Goal: Communication & Community: Connect with others

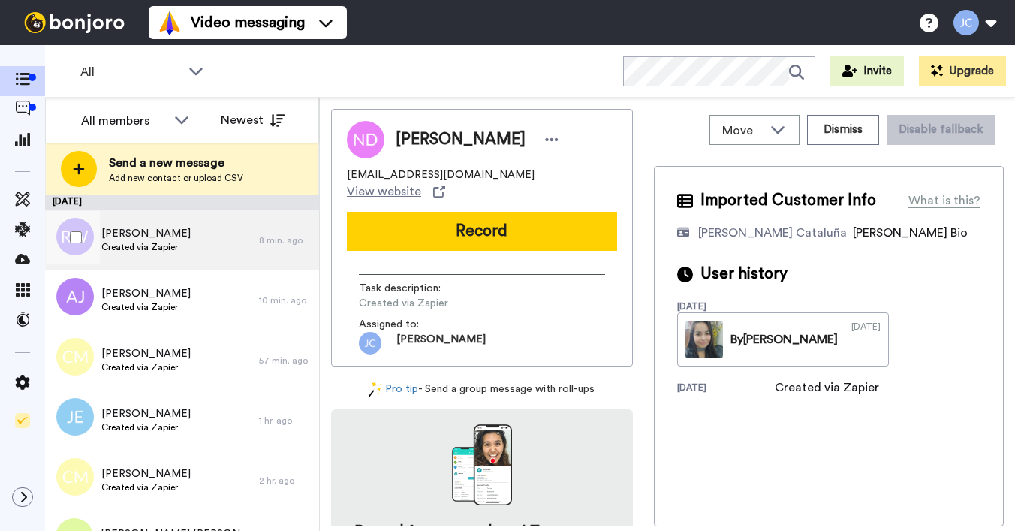
click at [209, 237] on div "[PERSON_NAME] Created via Zapier" at bounding box center [152, 240] width 214 height 60
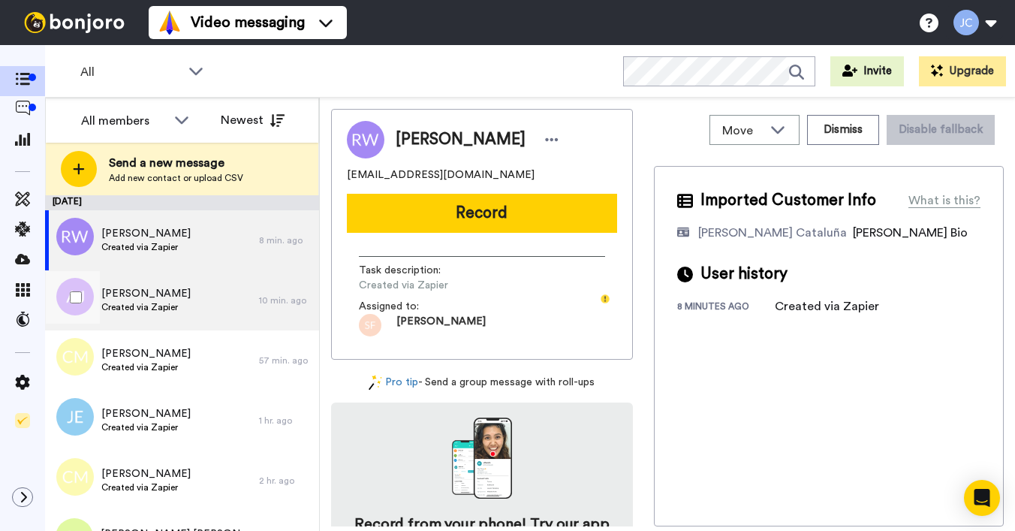
click at [149, 304] on span "Created via Zapier" at bounding box center [145, 307] width 89 height 12
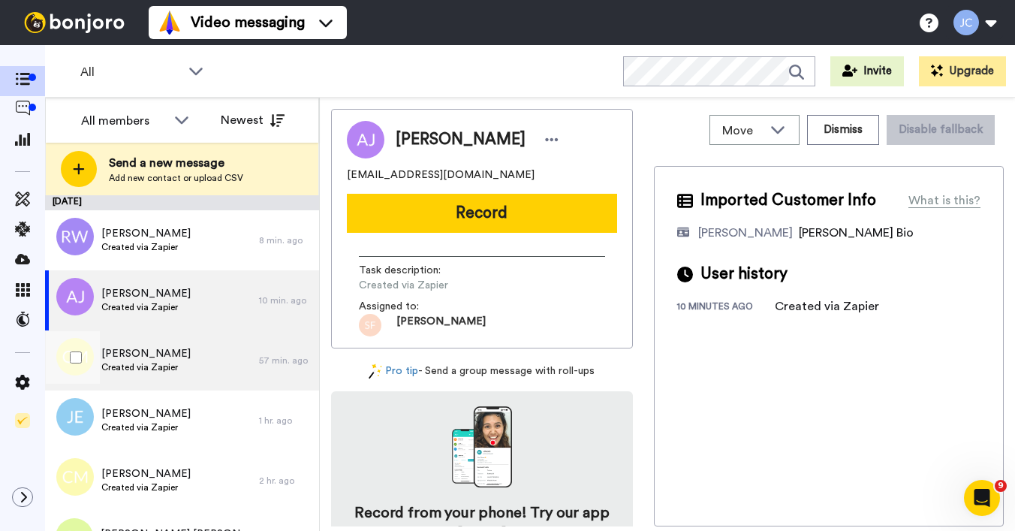
click at [138, 366] on span "Created via Zapier" at bounding box center [145, 367] width 89 height 12
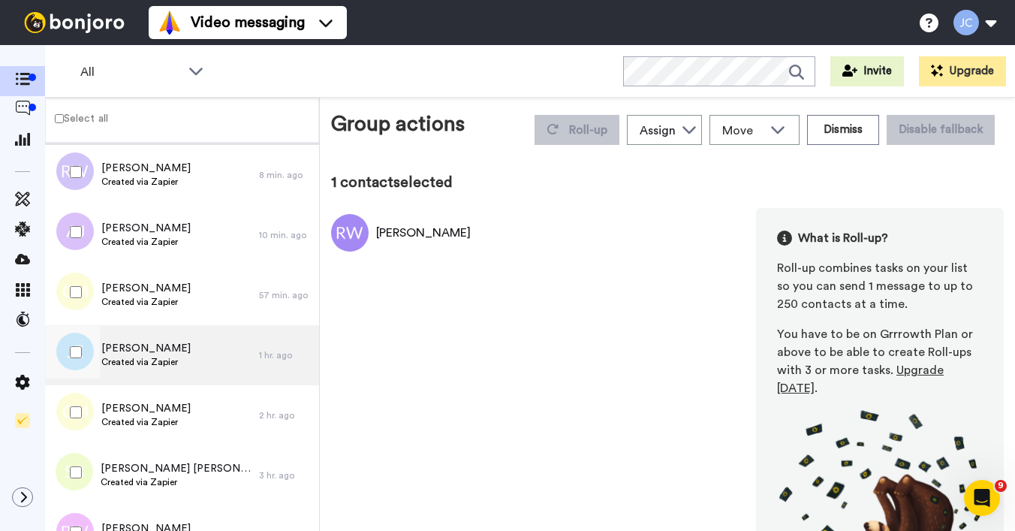
scroll to position [28, 0]
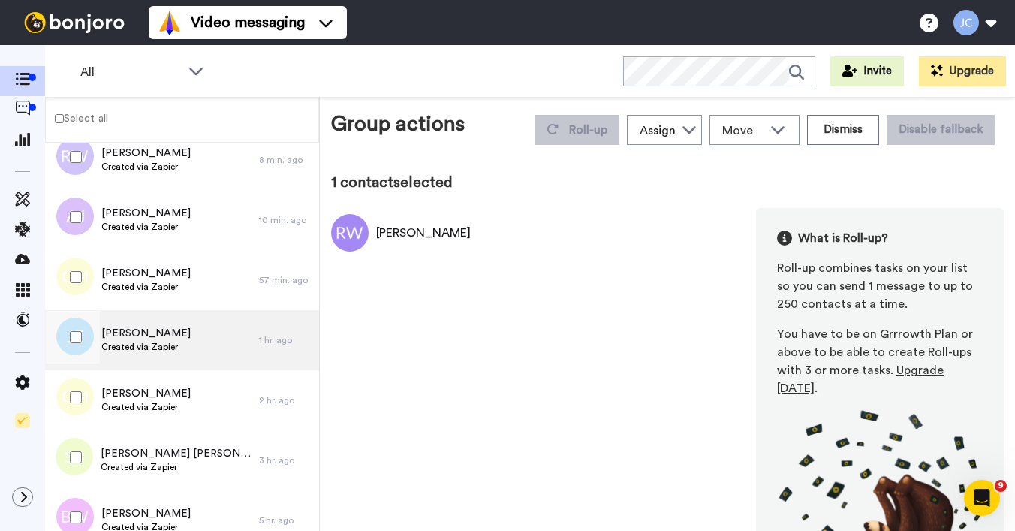
click at [155, 338] on span "[PERSON_NAME]" at bounding box center [145, 333] width 89 height 15
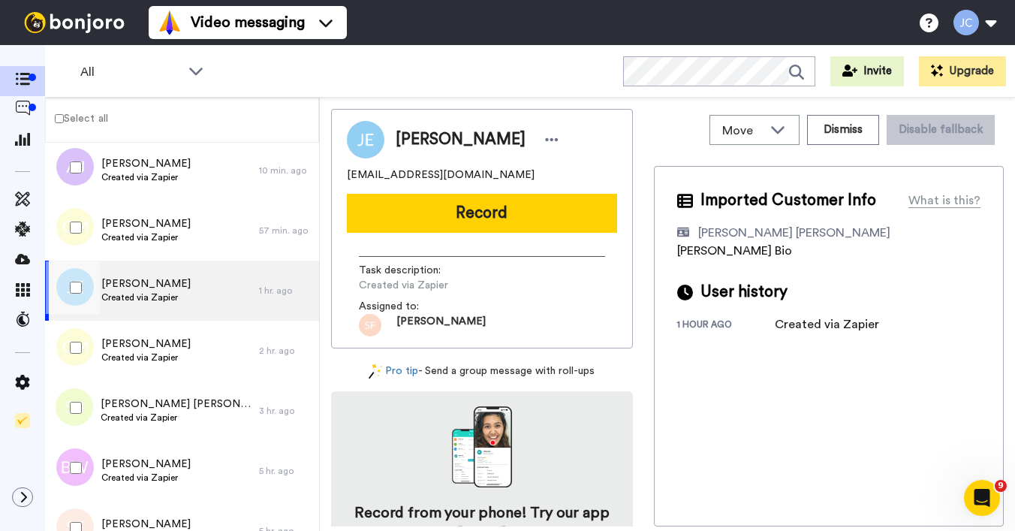
scroll to position [112, 0]
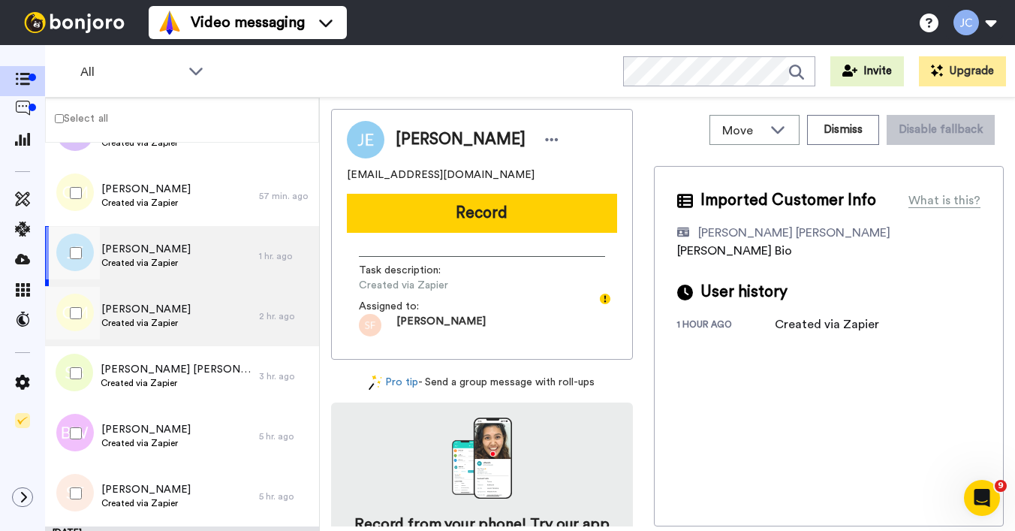
click at [159, 322] on span "Created via Zapier" at bounding box center [145, 323] width 89 height 12
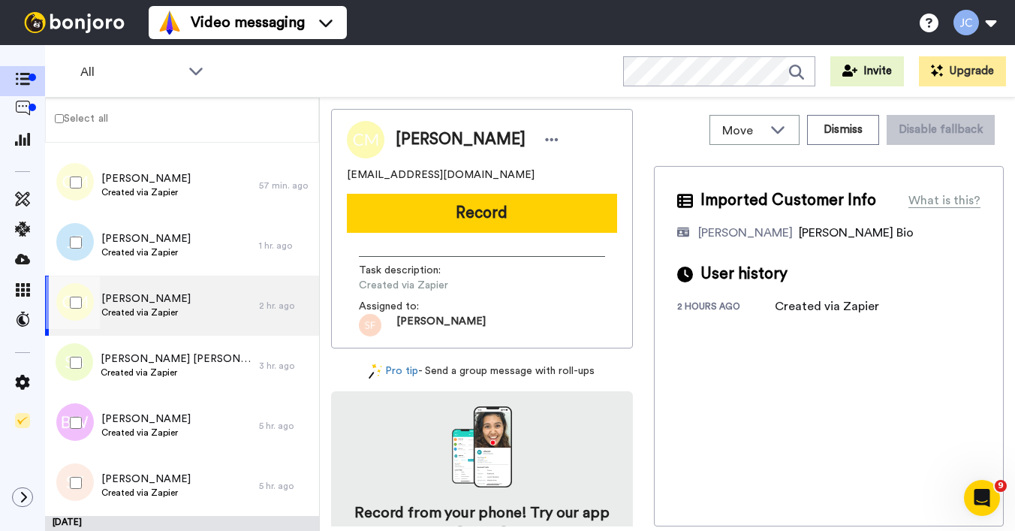
scroll to position [150, 0]
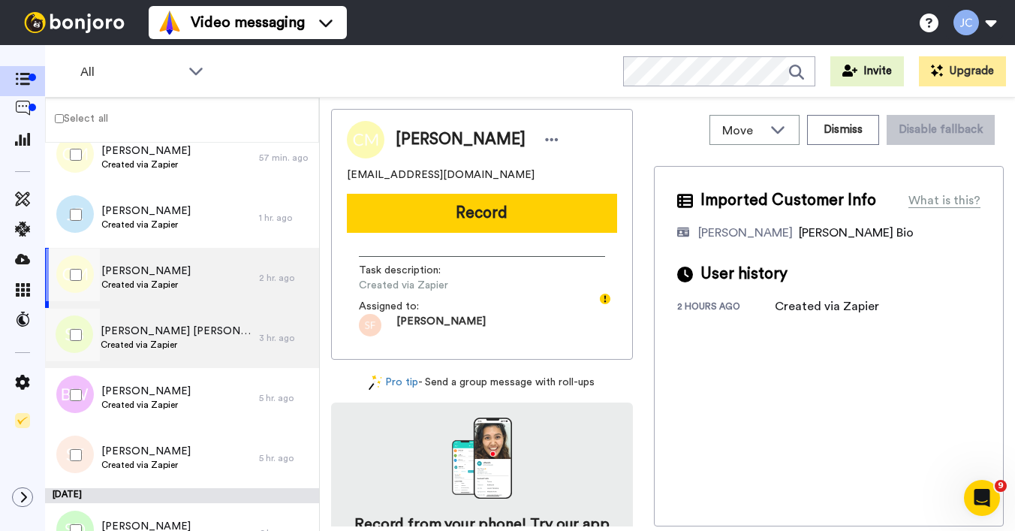
click at [159, 322] on div "[PERSON_NAME] [PERSON_NAME] Created via Zapier" at bounding box center [152, 338] width 214 height 60
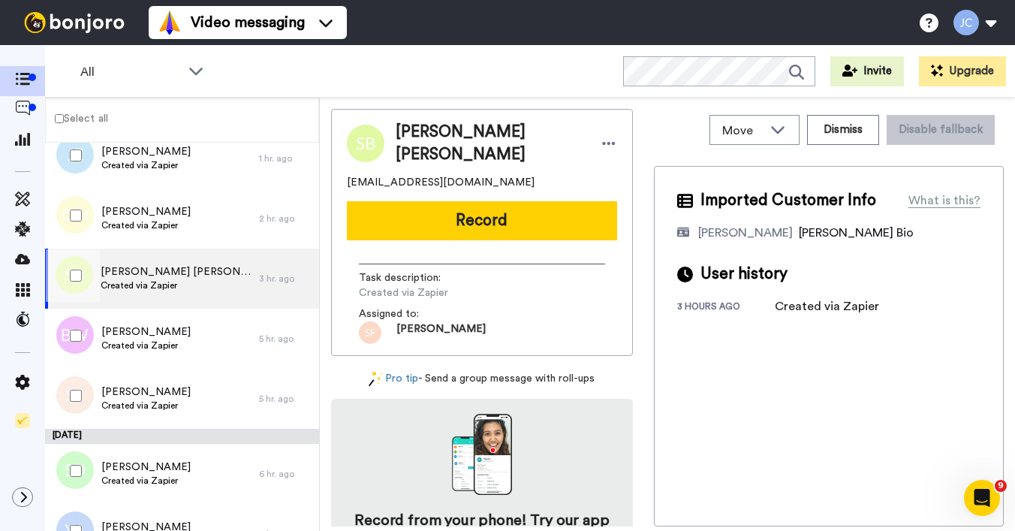
scroll to position [241, 0]
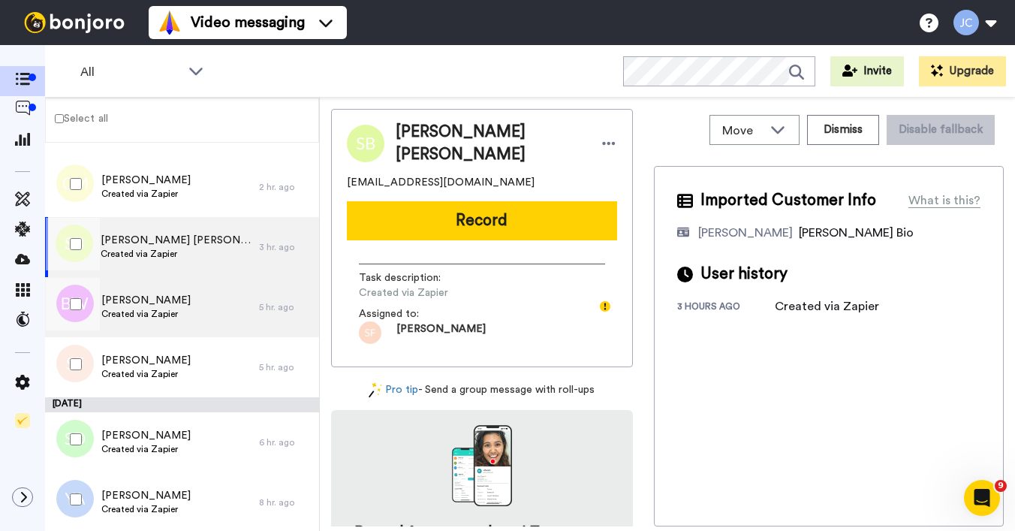
click at [164, 315] on span "Created via Zapier" at bounding box center [145, 314] width 89 height 12
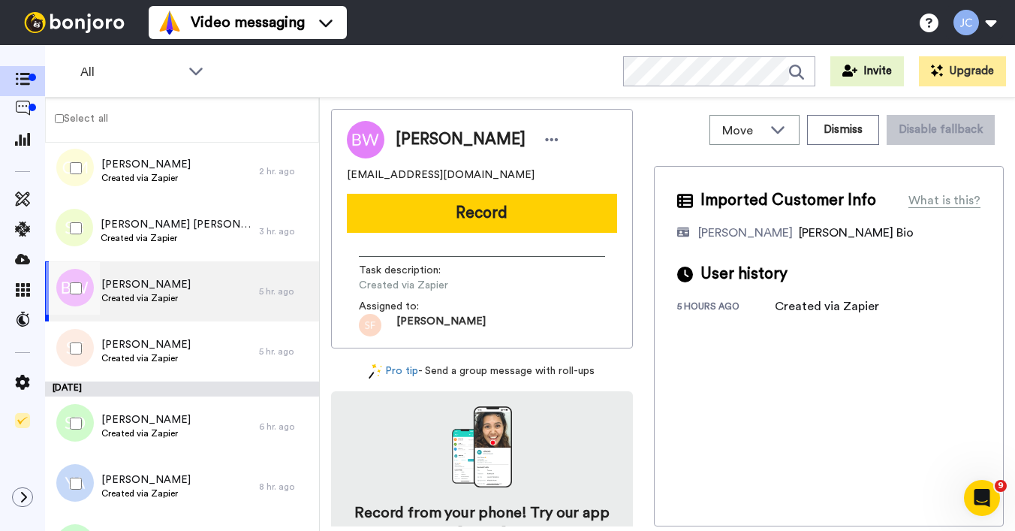
scroll to position [284, 0]
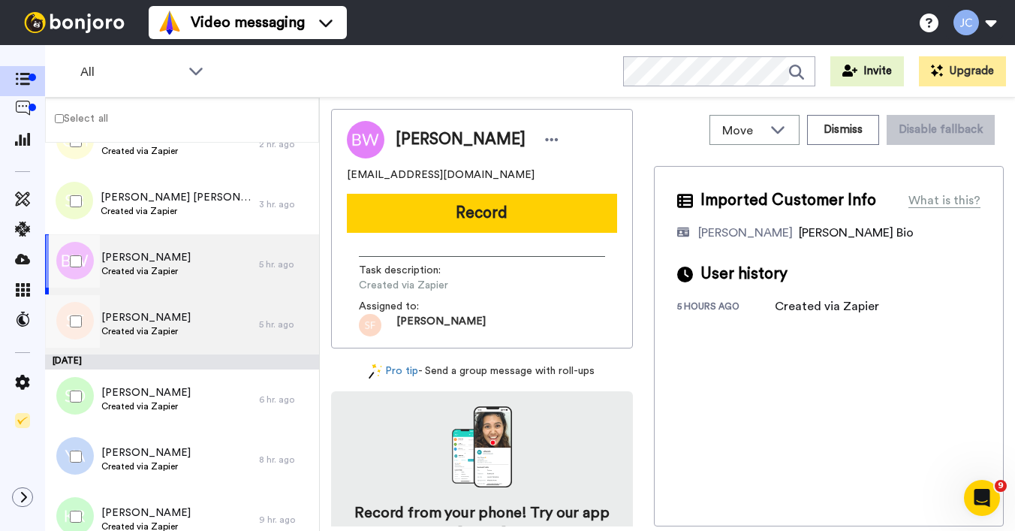
click at [164, 318] on span "[PERSON_NAME]" at bounding box center [145, 317] width 89 height 15
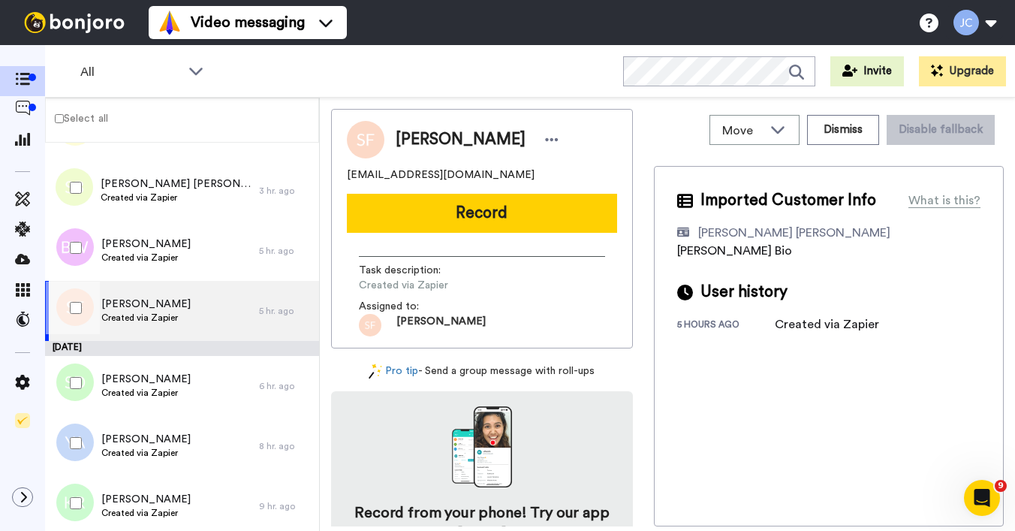
scroll to position [357, 0]
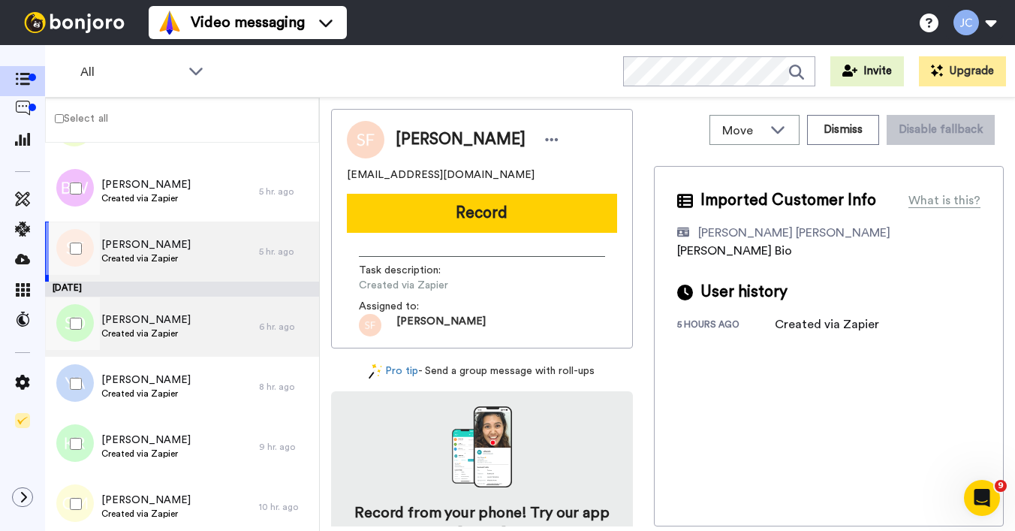
click at [164, 318] on span "[PERSON_NAME]" at bounding box center [145, 319] width 89 height 15
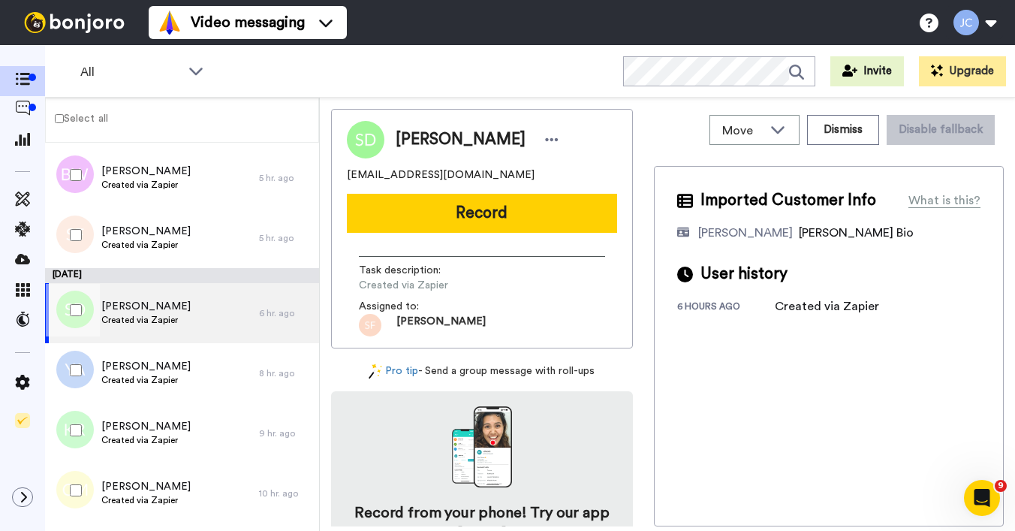
scroll to position [427, 0]
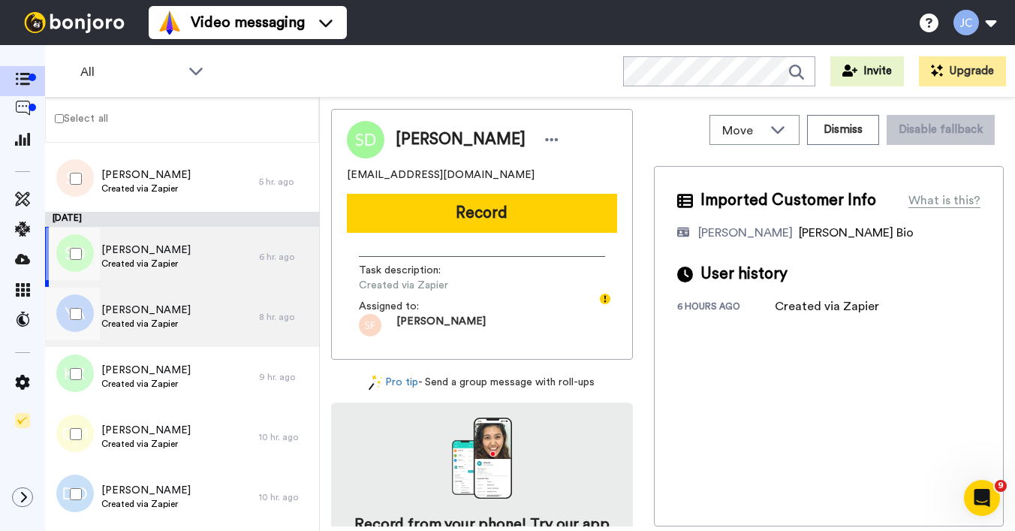
click at [164, 318] on span "Created via Zapier" at bounding box center [145, 324] width 89 height 12
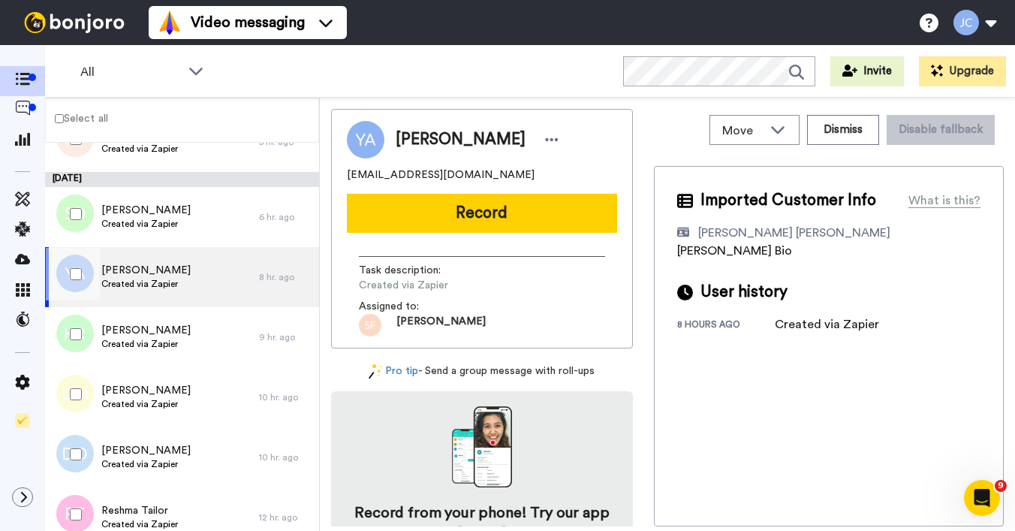
scroll to position [469, 0]
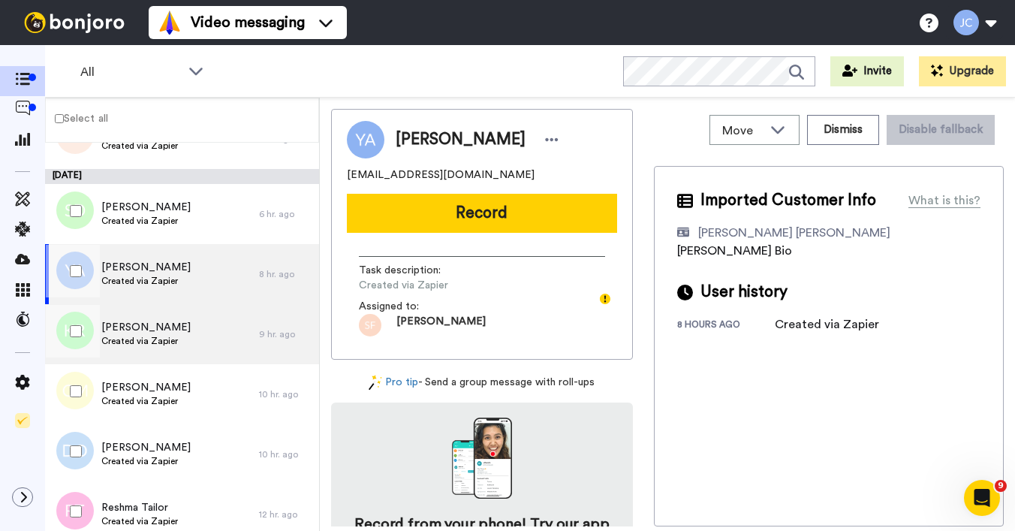
click at [167, 339] on span "Created via Zapier" at bounding box center [145, 341] width 89 height 12
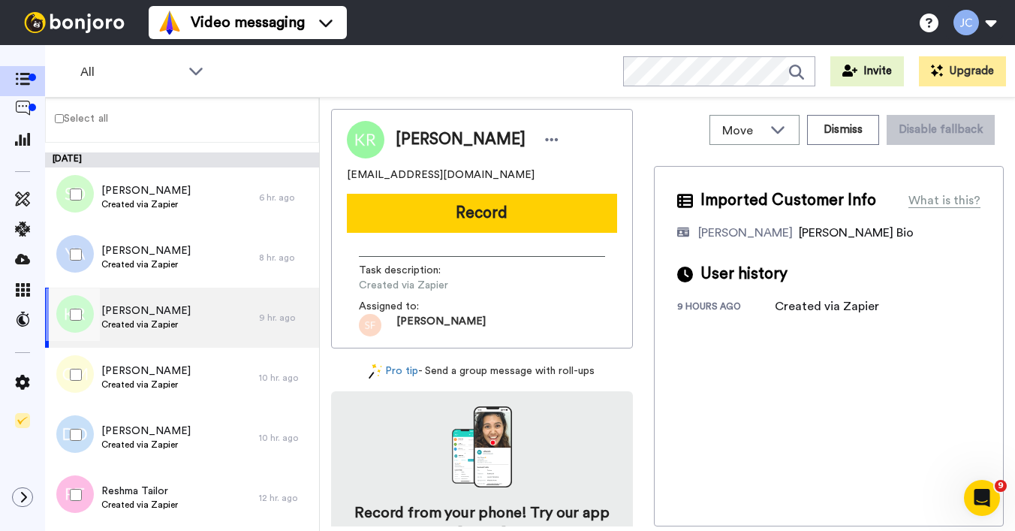
scroll to position [514, 0]
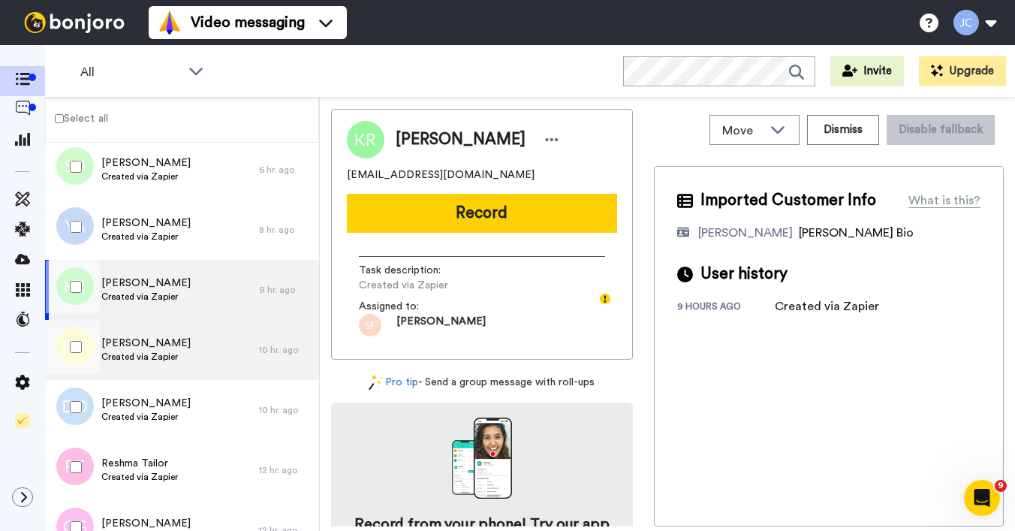
click at [167, 339] on span "[PERSON_NAME]" at bounding box center [145, 343] width 89 height 15
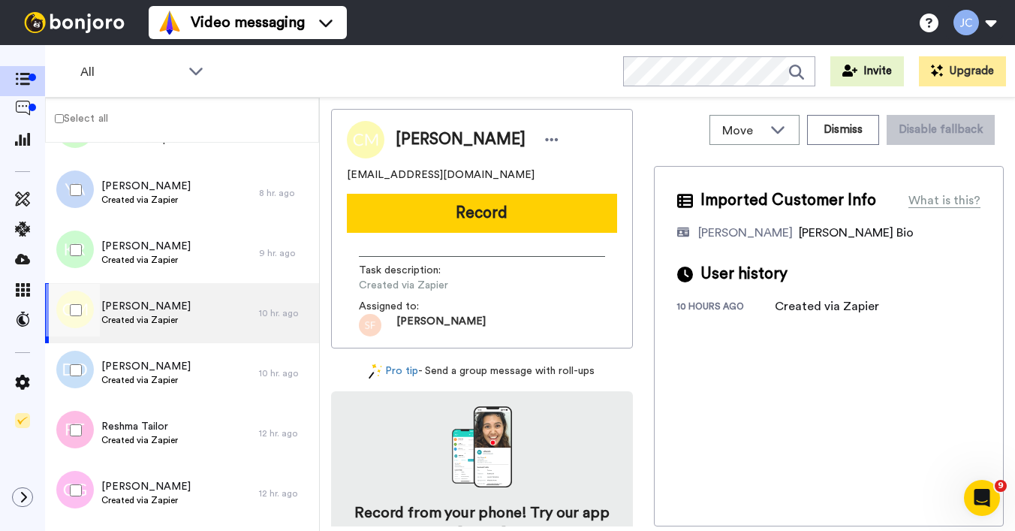
scroll to position [565, 0]
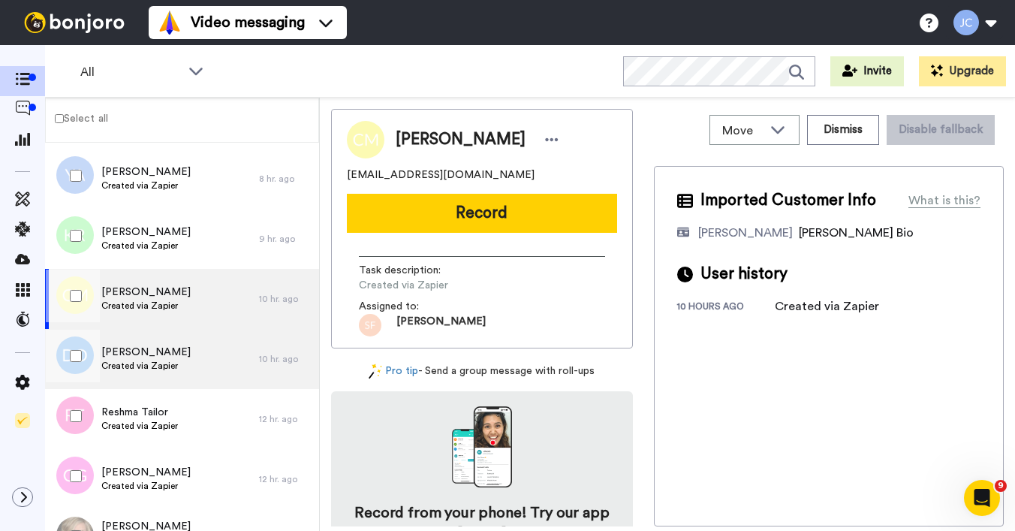
click at [163, 358] on span "[PERSON_NAME]" at bounding box center [145, 352] width 89 height 15
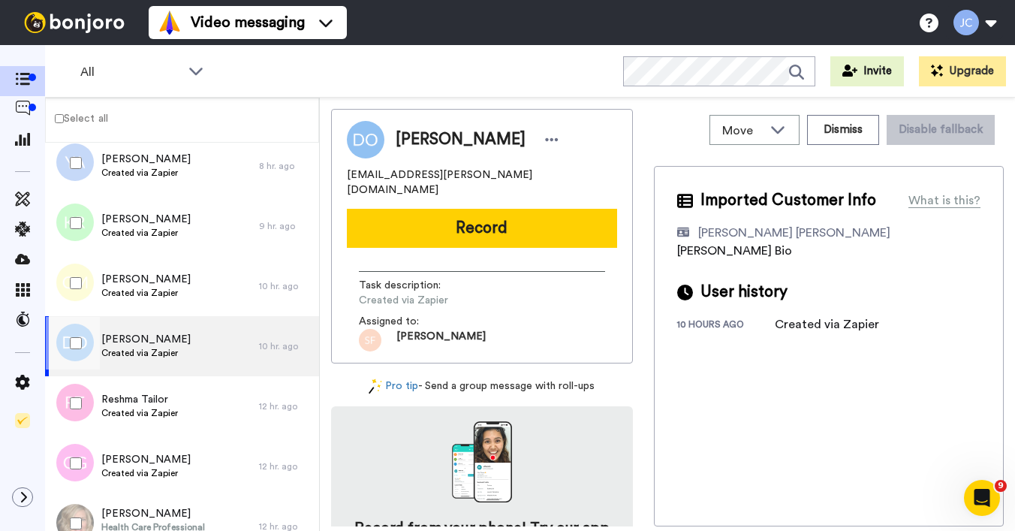
scroll to position [628, 0]
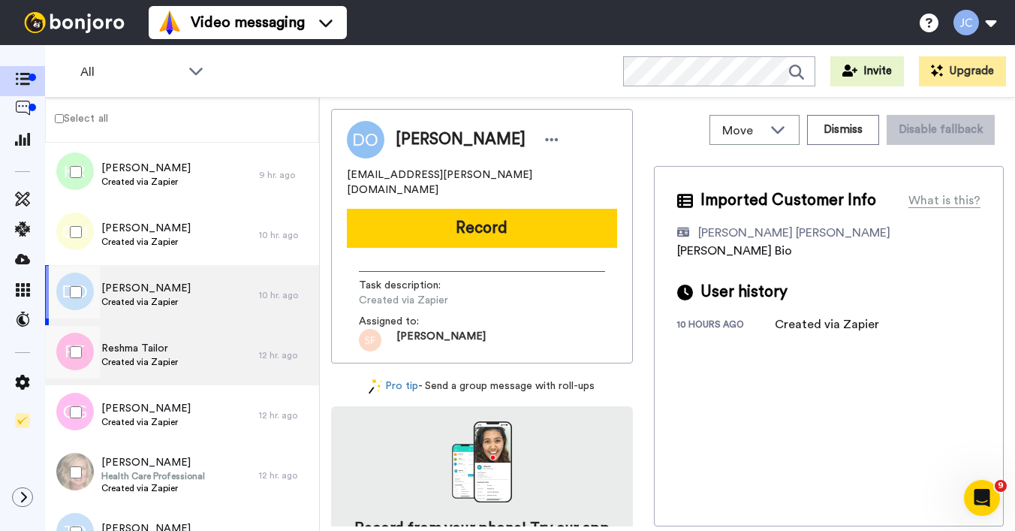
click at [164, 357] on span "Created via Zapier" at bounding box center [139, 362] width 77 height 12
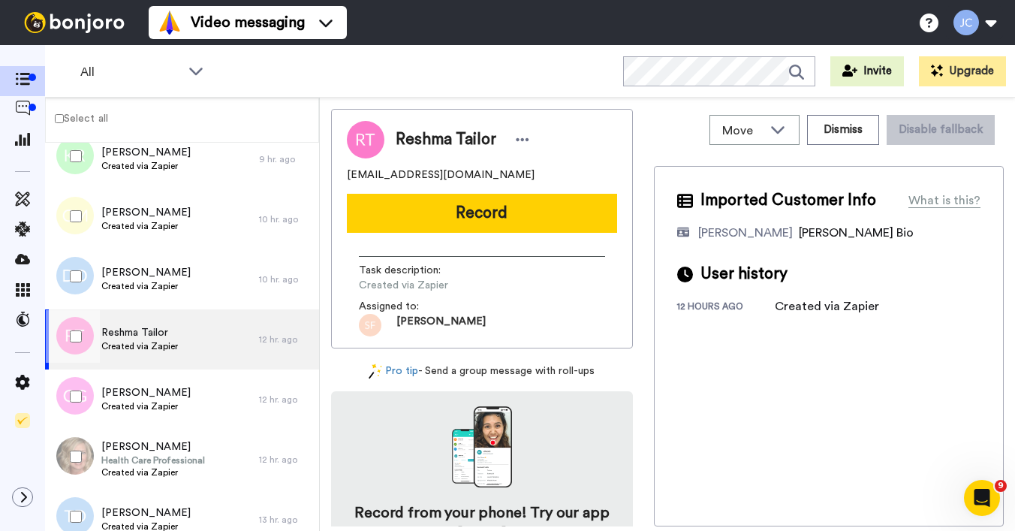
scroll to position [721, 0]
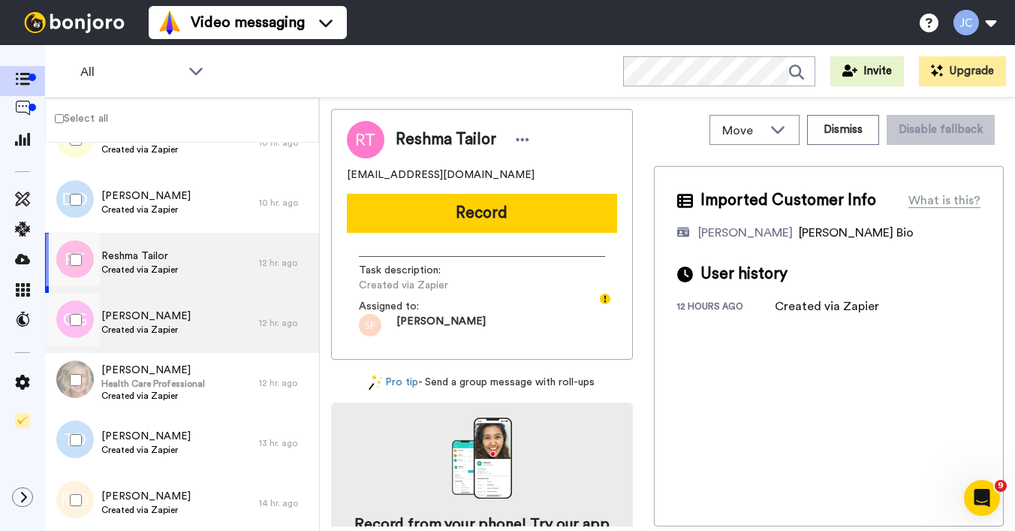
click at [169, 336] on div "[PERSON_NAME] Created via Zapier" at bounding box center [152, 323] width 214 height 60
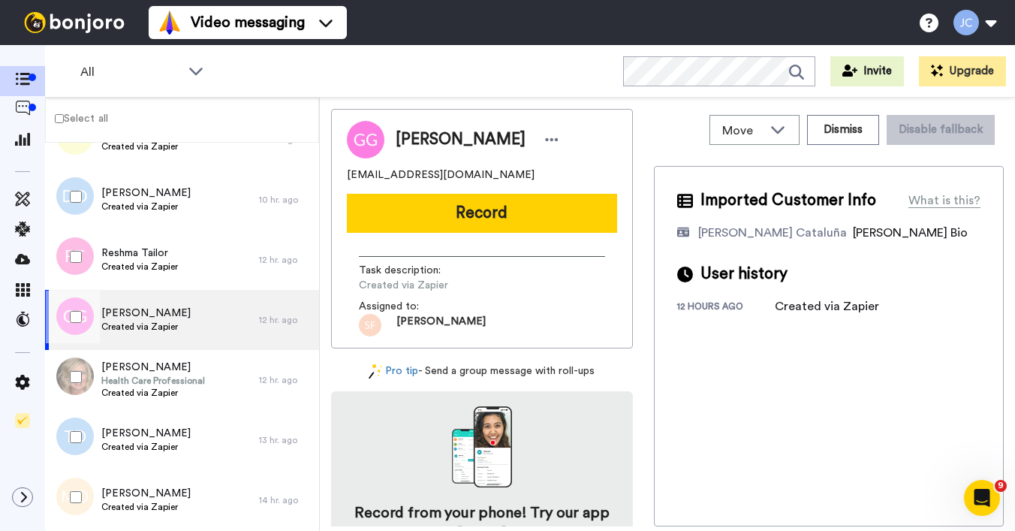
scroll to position [734, 0]
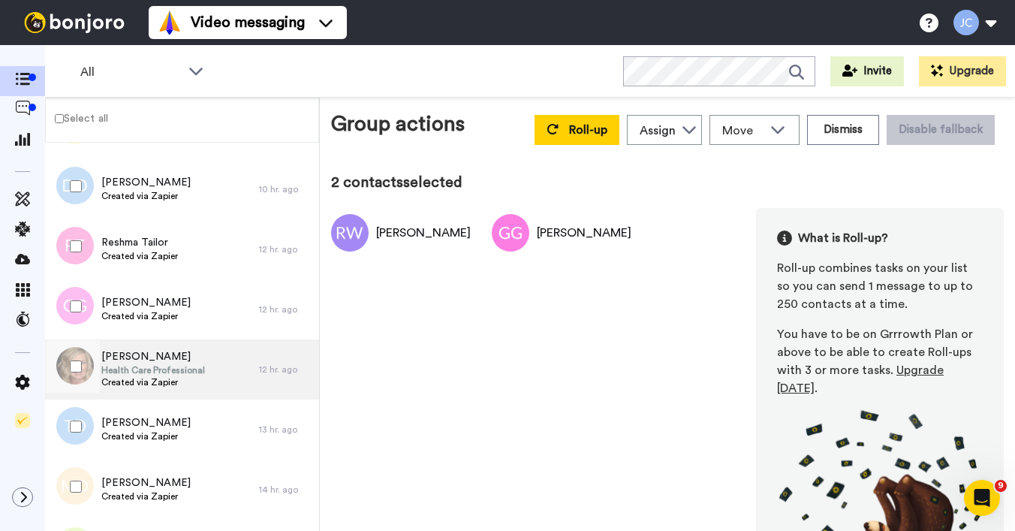
click at [171, 361] on span "[PERSON_NAME]" at bounding box center [153, 356] width 104 height 15
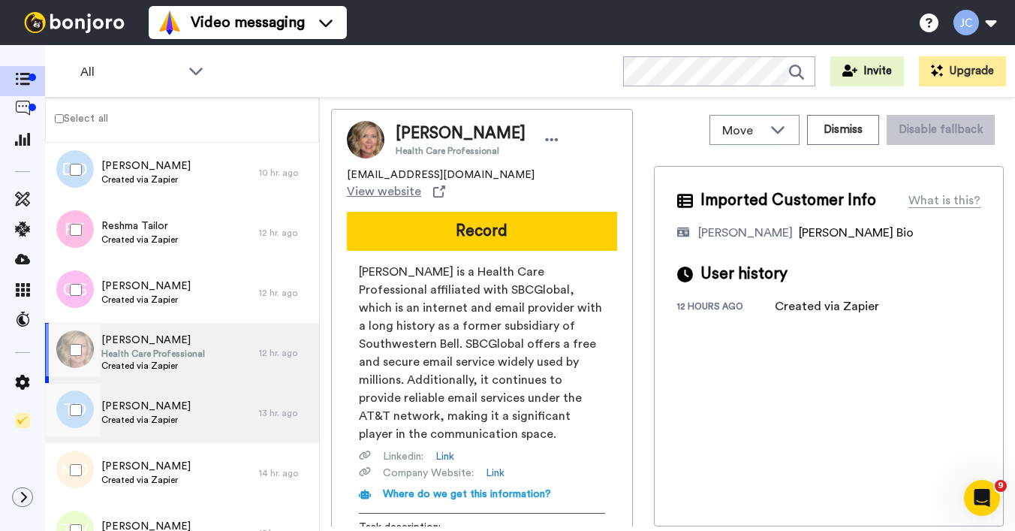
scroll to position [779, 0]
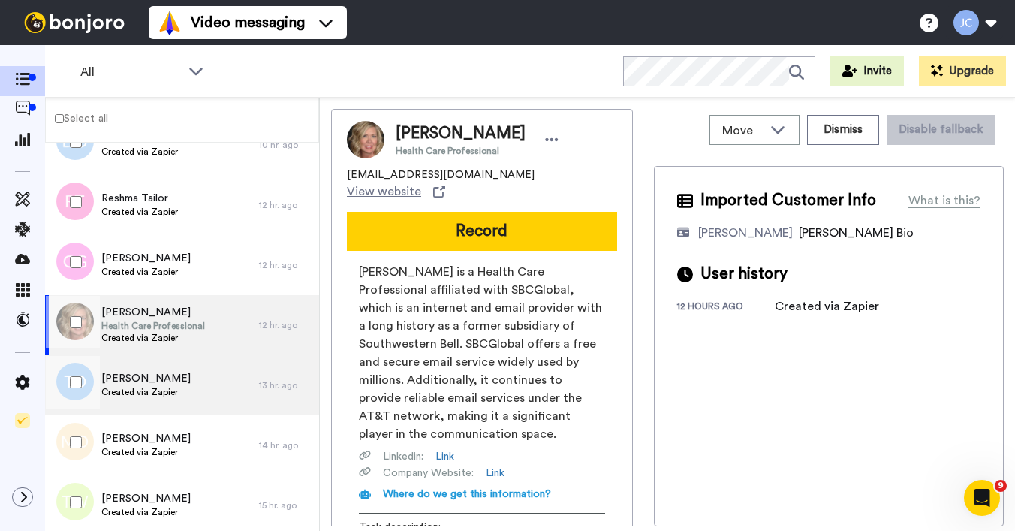
click at [173, 361] on div "[PERSON_NAME] Created via Zapier" at bounding box center [152, 385] width 214 height 60
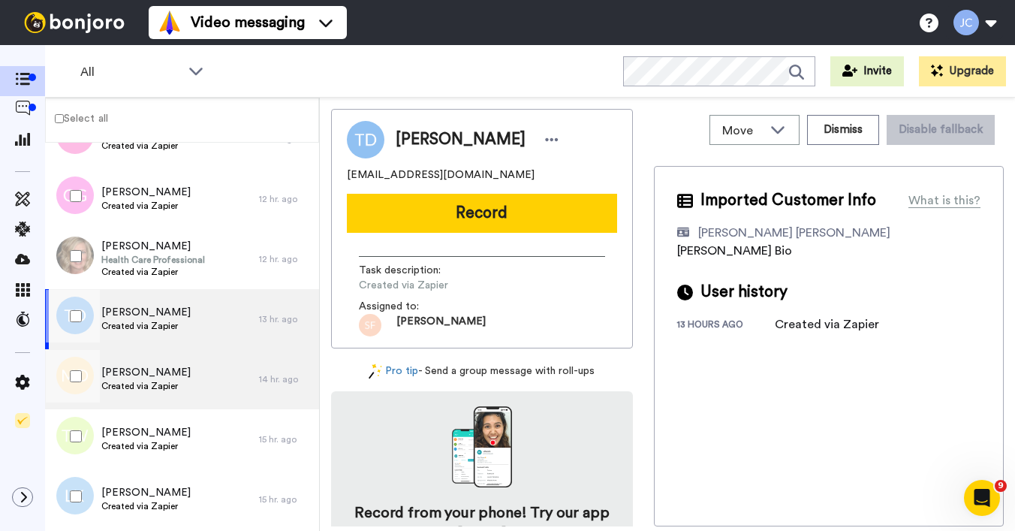
scroll to position [877, 0]
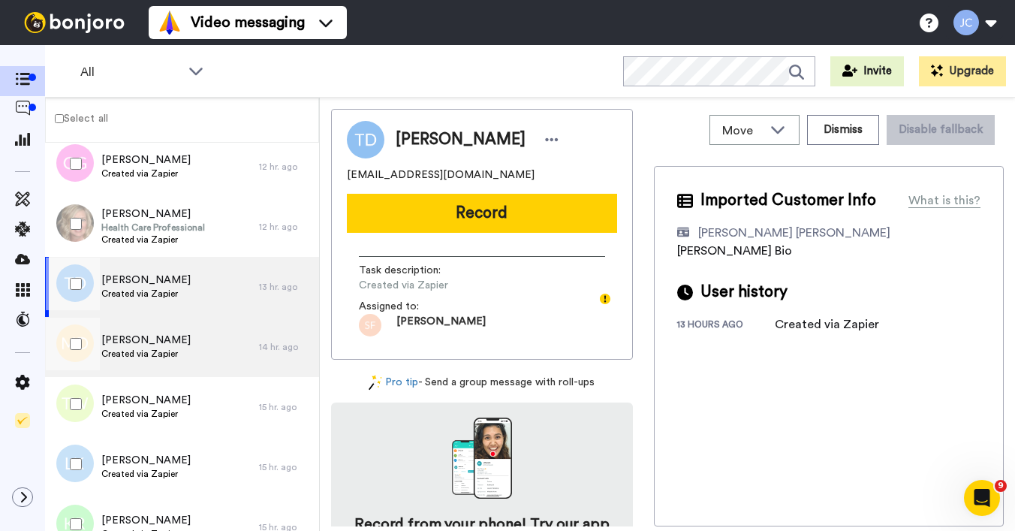
click at [177, 351] on div "[PERSON_NAME] Created via Zapier" at bounding box center [152, 347] width 214 height 60
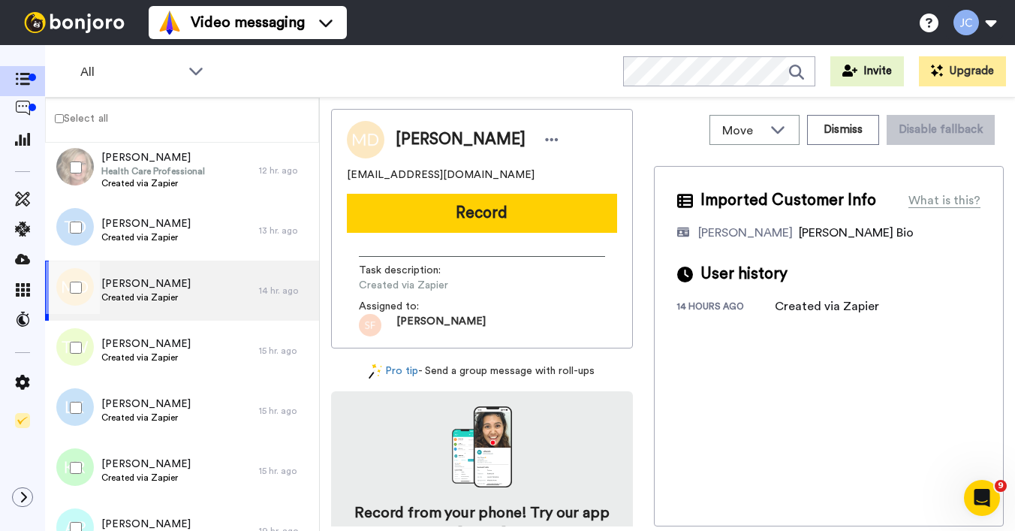
scroll to position [936, 0]
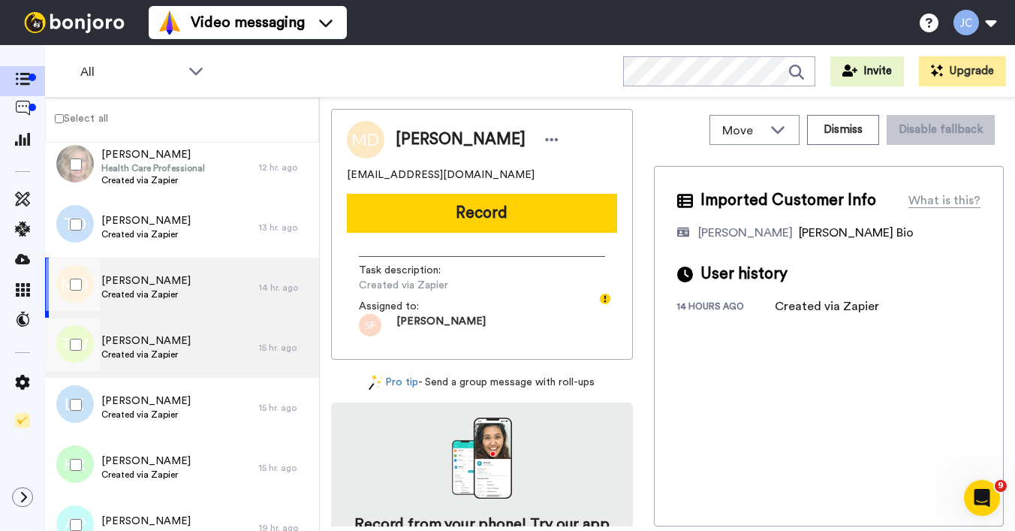
click at [178, 352] on div "[PERSON_NAME] Created via Zapier" at bounding box center [152, 348] width 214 height 60
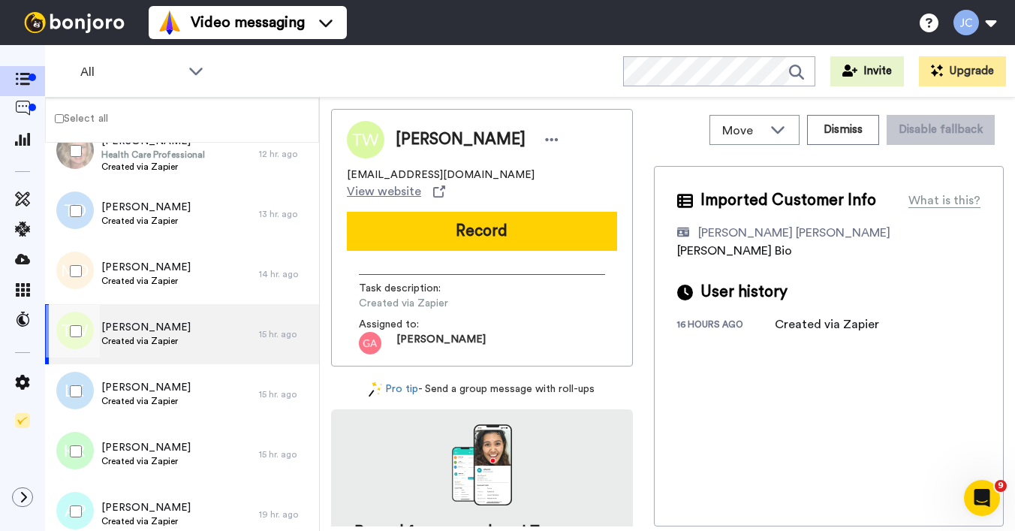
scroll to position [997, 0]
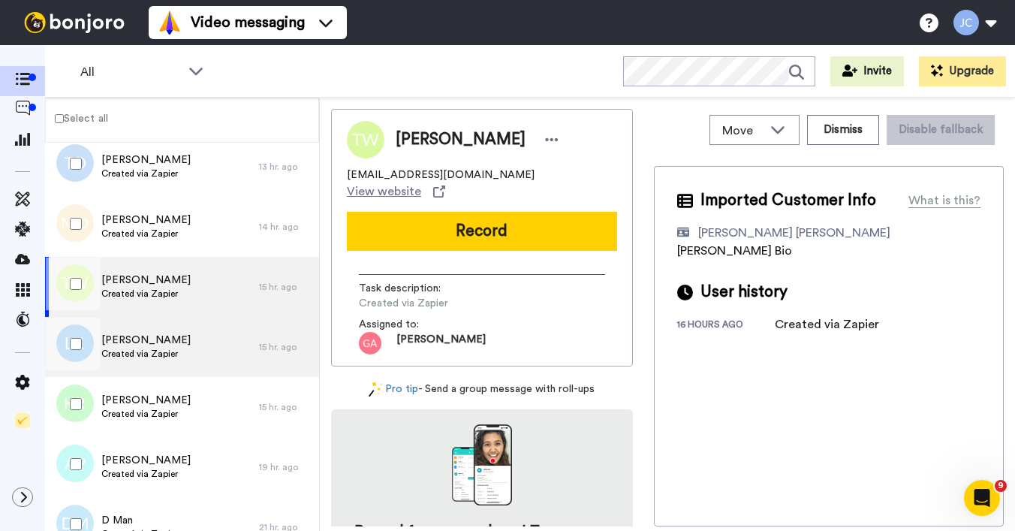
click at [179, 353] on div "[PERSON_NAME] Created via Zapier" at bounding box center [152, 347] width 214 height 60
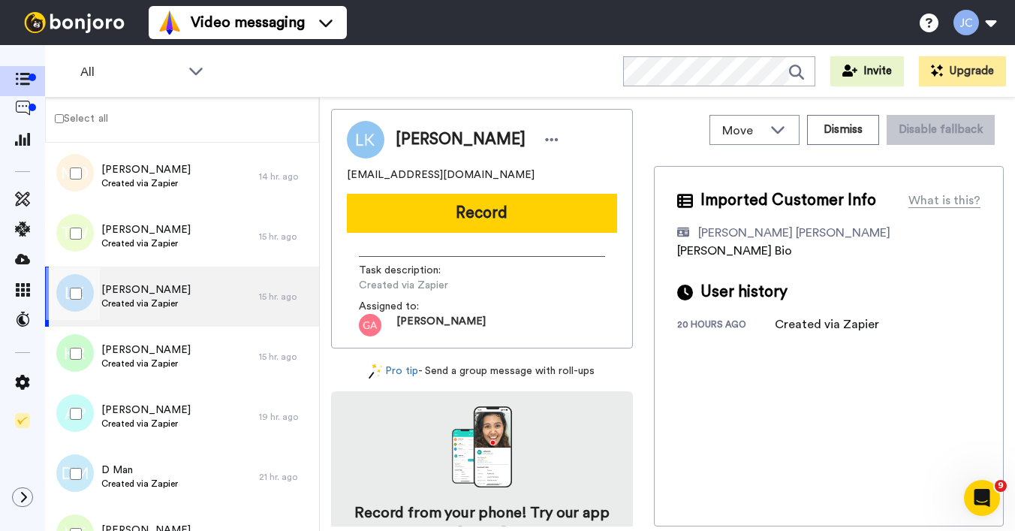
scroll to position [1087, 0]
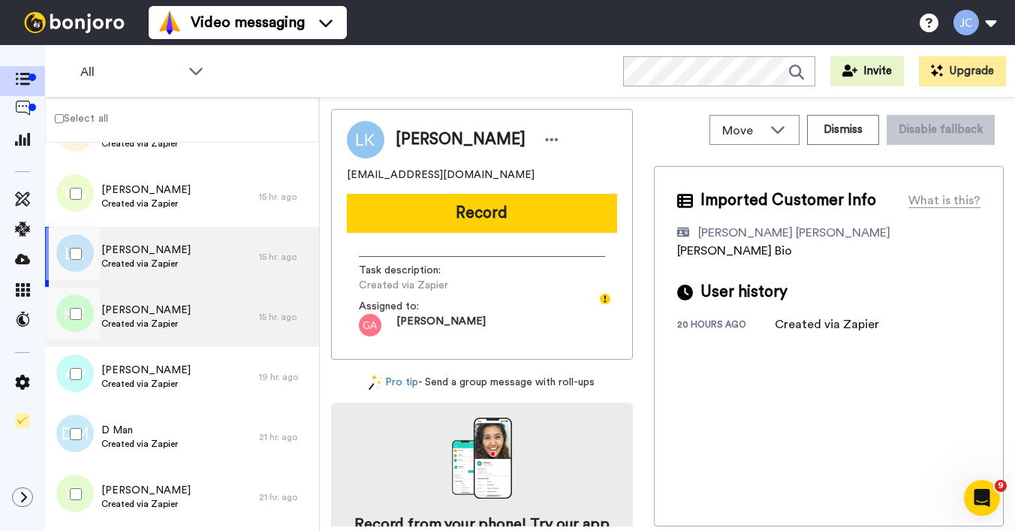
click at [185, 333] on div "[PERSON_NAME] Created via Zapier" at bounding box center [152, 317] width 214 height 60
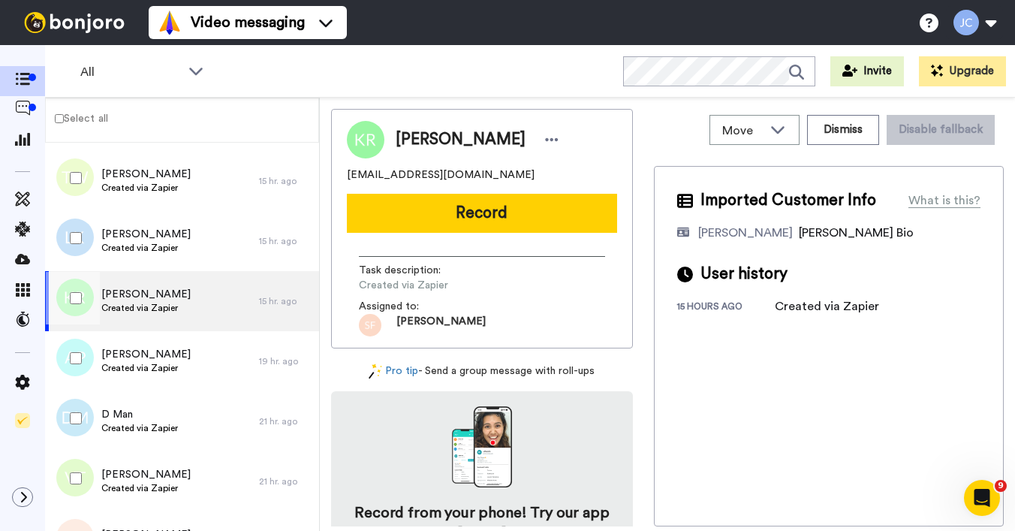
scroll to position [1134, 0]
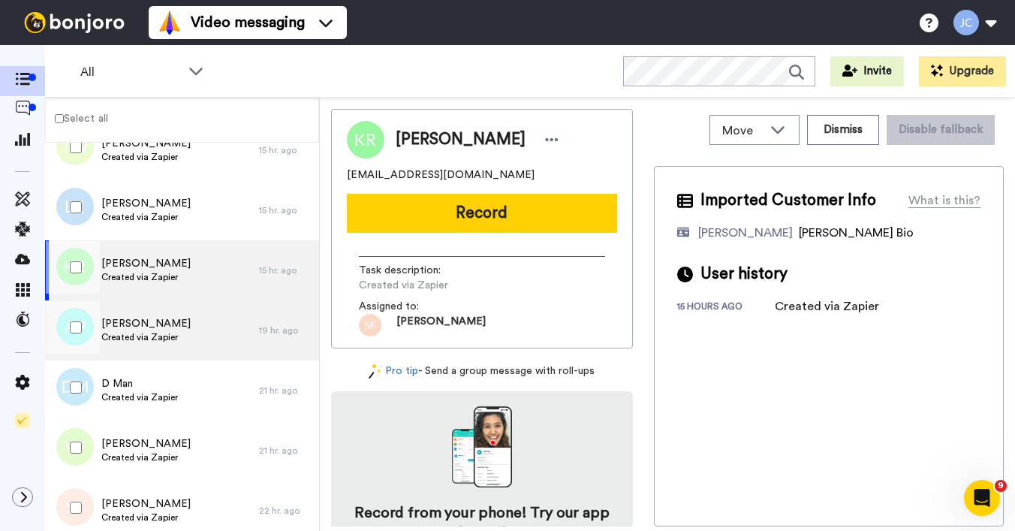
click at [185, 333] on div "[PERSON_NAME] Created via Zapier" at bounding box center [152, 330] width 214 height 60
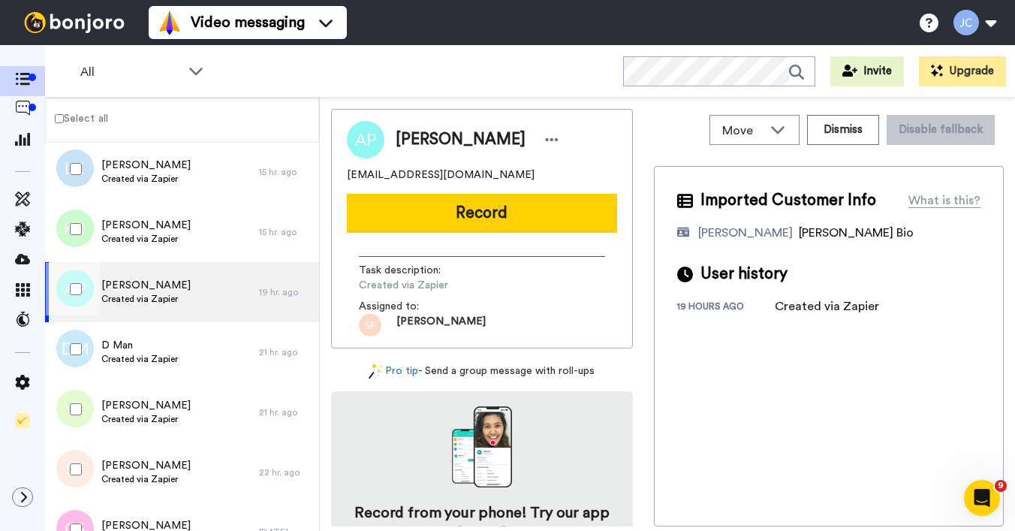
scroll to position [1207, 0]
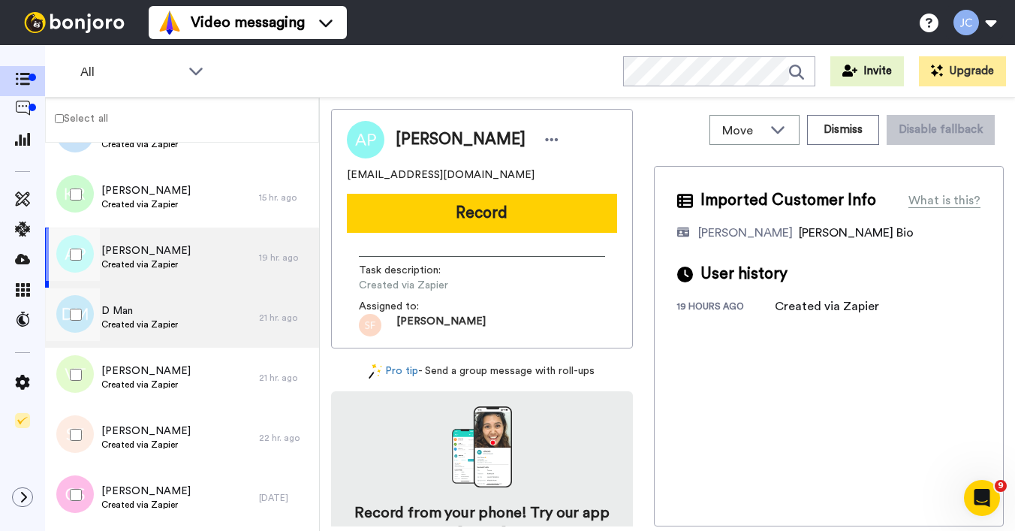
click at [185, 333] on div "D Man Created via Zapier" at bounding box center [152, 318] width 214 height 60
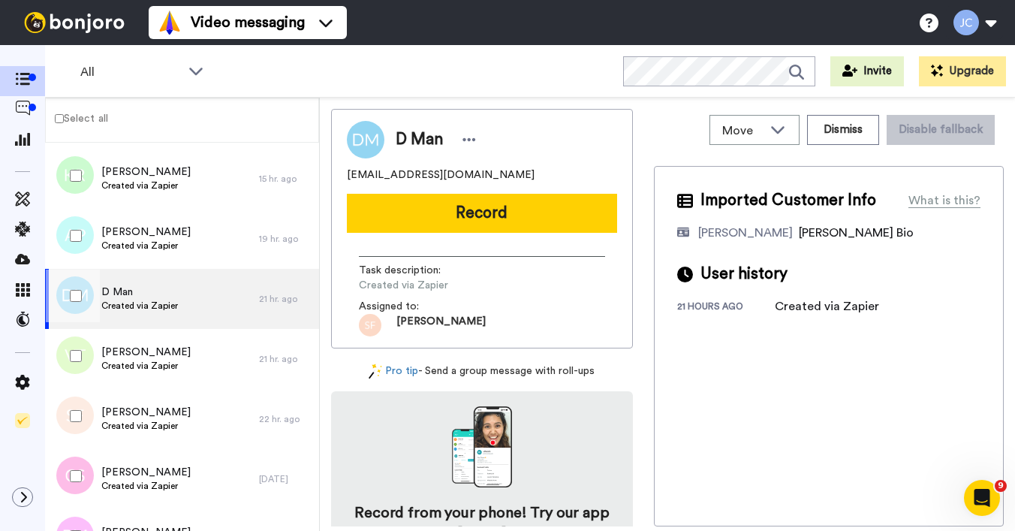
scroll to position [1266, 0]
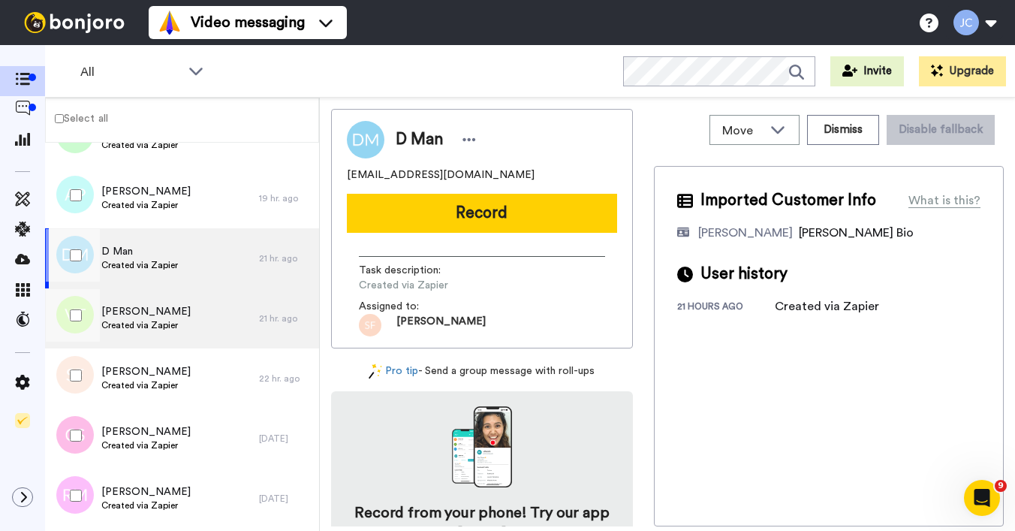
click at [185, 333] on div "[PERSON_NAME] Created via Zapier" at bounding box center [152, 318] width 214 height 60
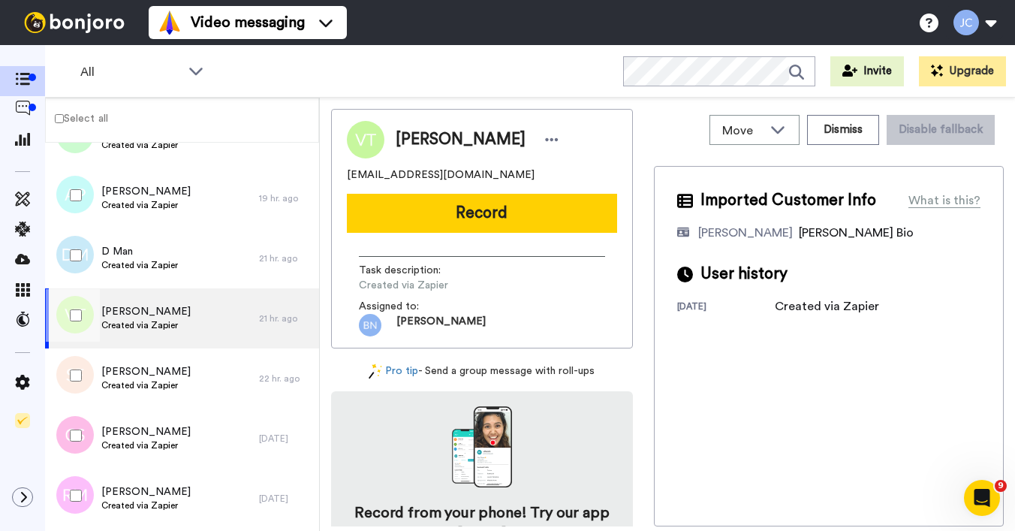
scroll to position [1295, 0]
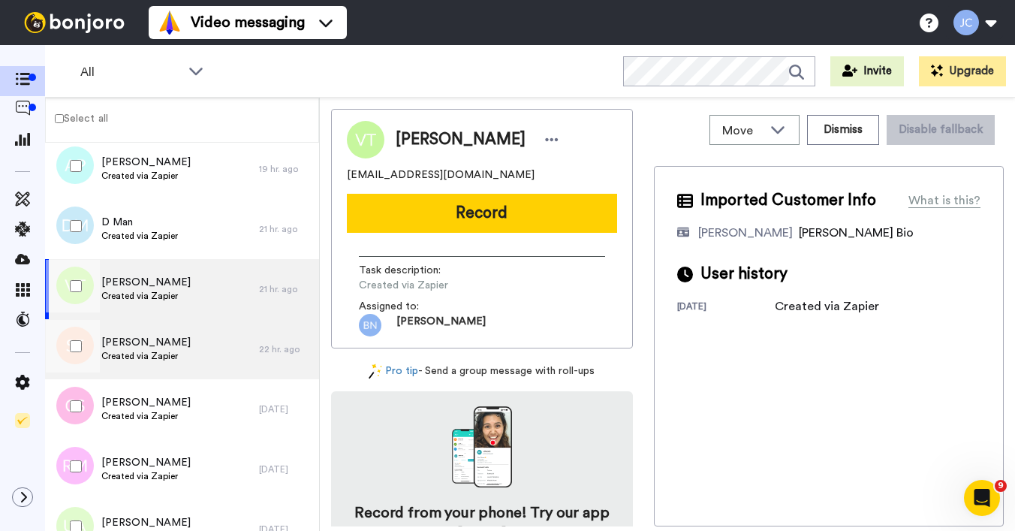
click at [185, 333] on div "[PERSON_NAME] Created via Zapier" at bounding box center [152, 349] width 214 height 60
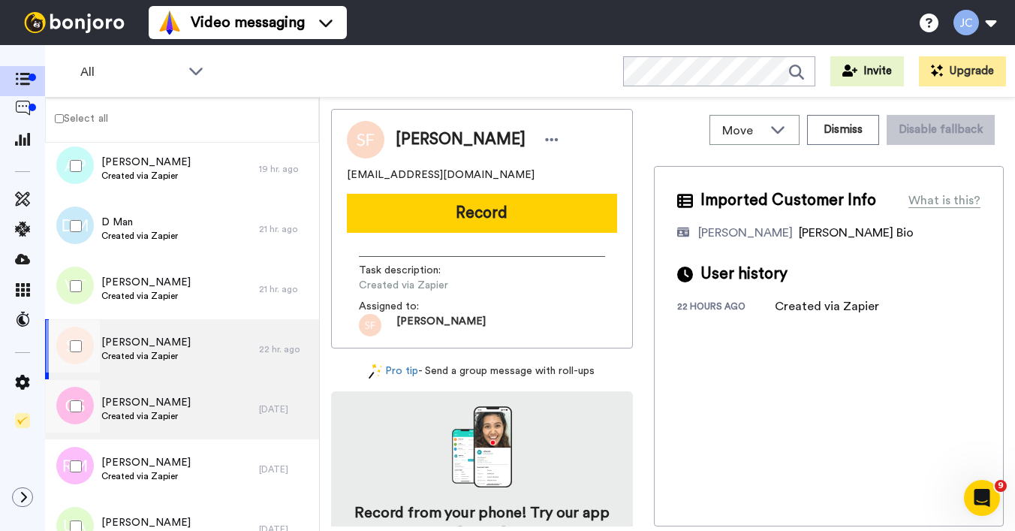
click at [185, 389] on div "[PERSON_NAME] Created via Zapier" at bounding box center [152, 409] width 214 height 60
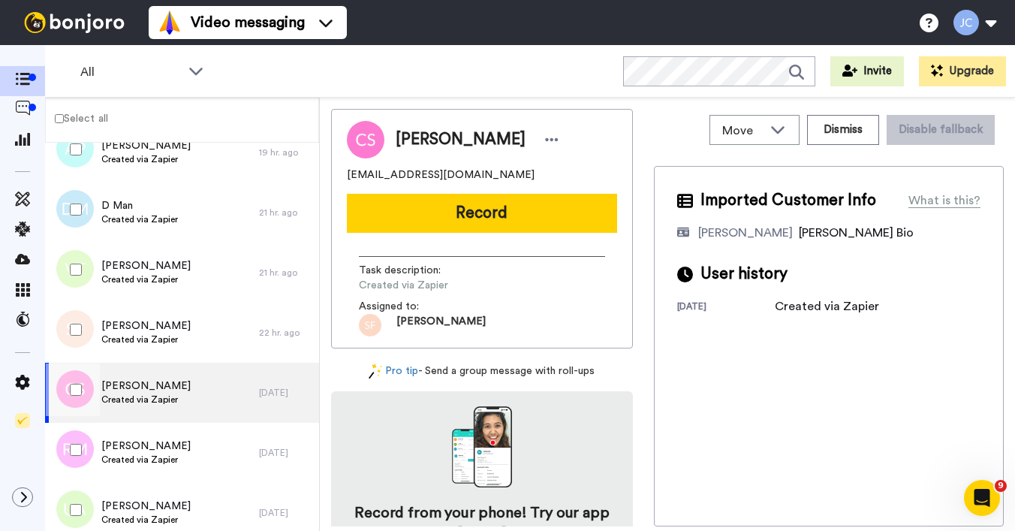
scroll to position [1361, 0]
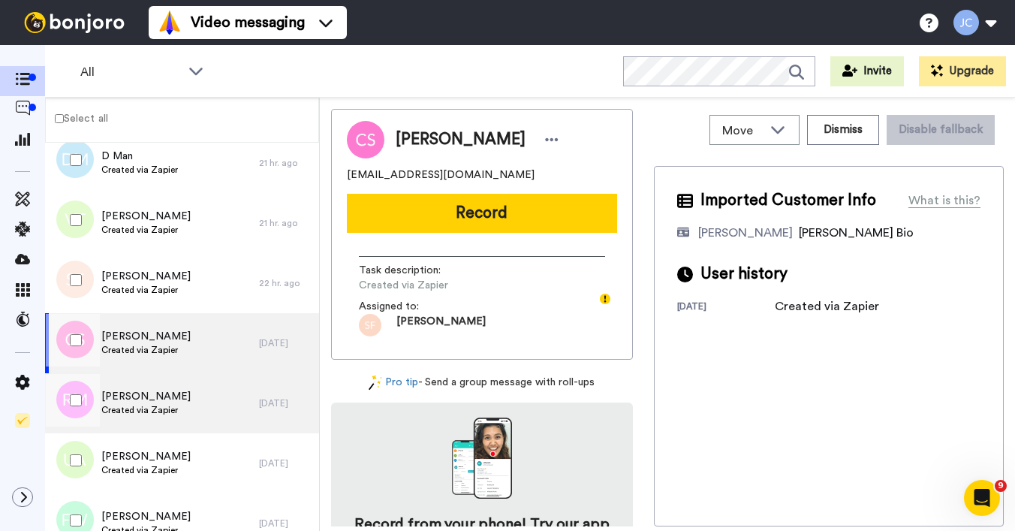
click at [184, 387] on div "[PERSON_NAME] Created via Zapier" at bounding box center [152, 403] width 214 height 60
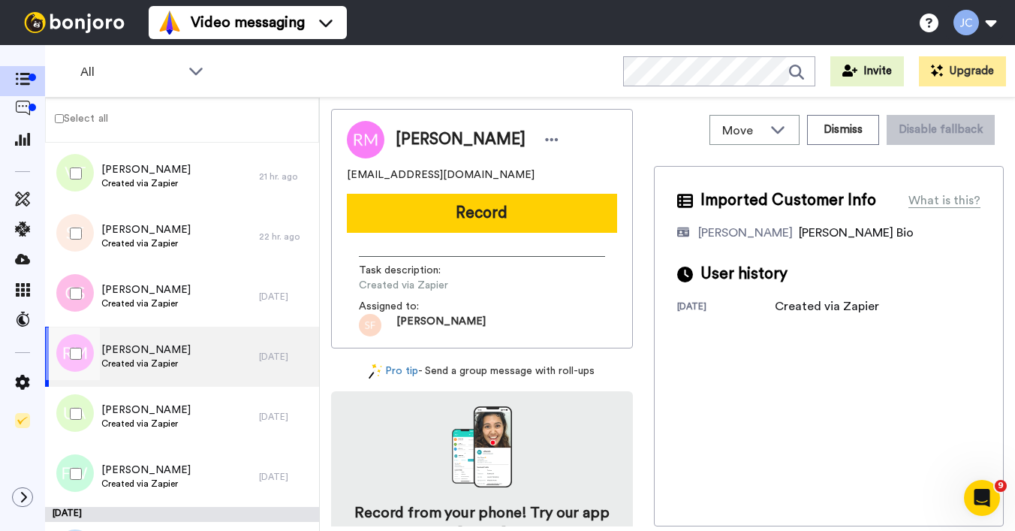
scroll to position [1453, 0]
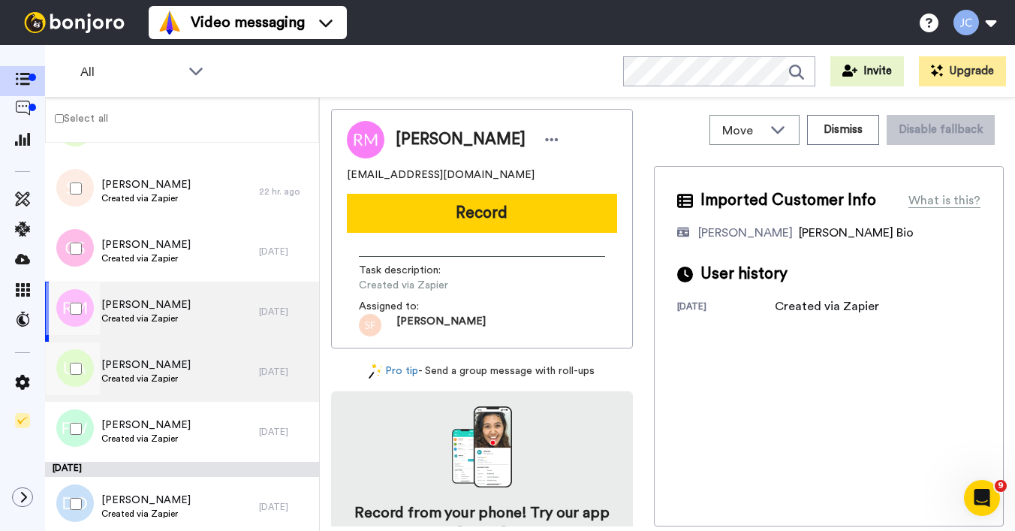
click at [185, 385] on div "[PERSON_NAME] Created via Zapier" at bounding box center [152, 372] width 214 height 60
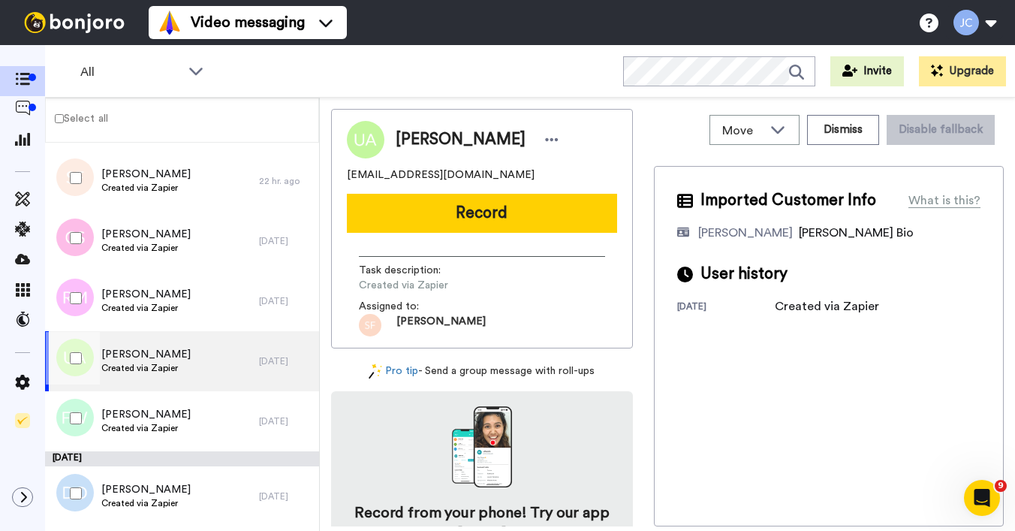
scroll to position [1515, 0]
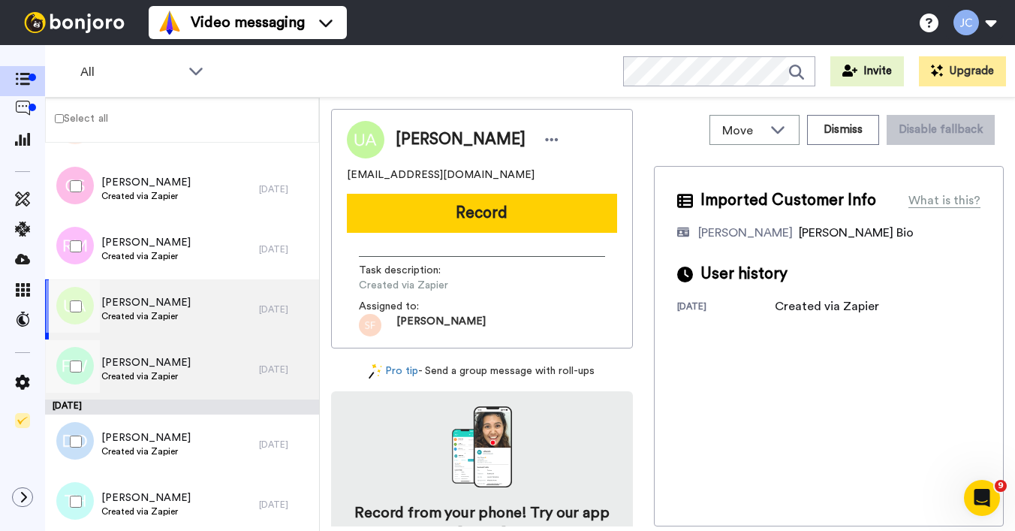
click at [185, 385] on div "[PERSON_NAME] Created via Zapier" at bounding box center [152, 369] width 214 height 60
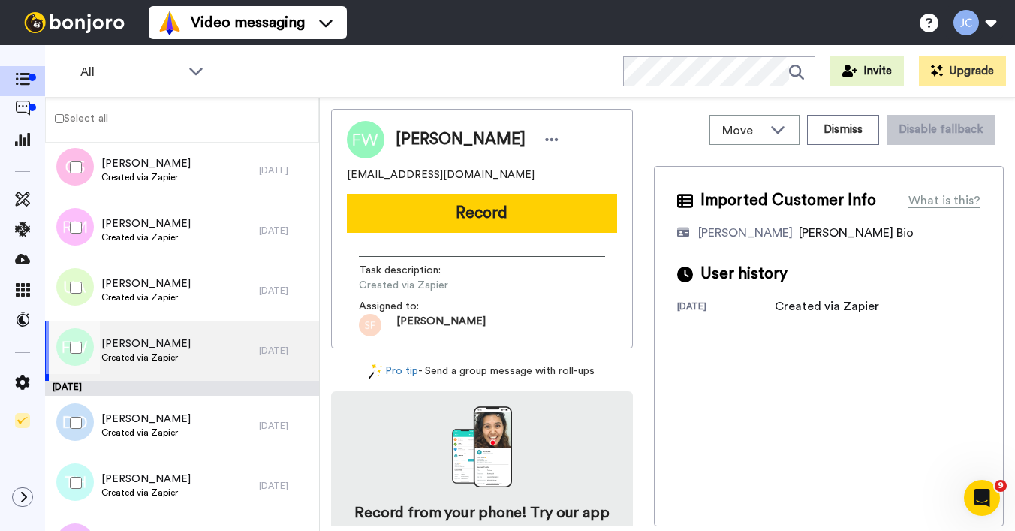
scroll to position [1604, 0]
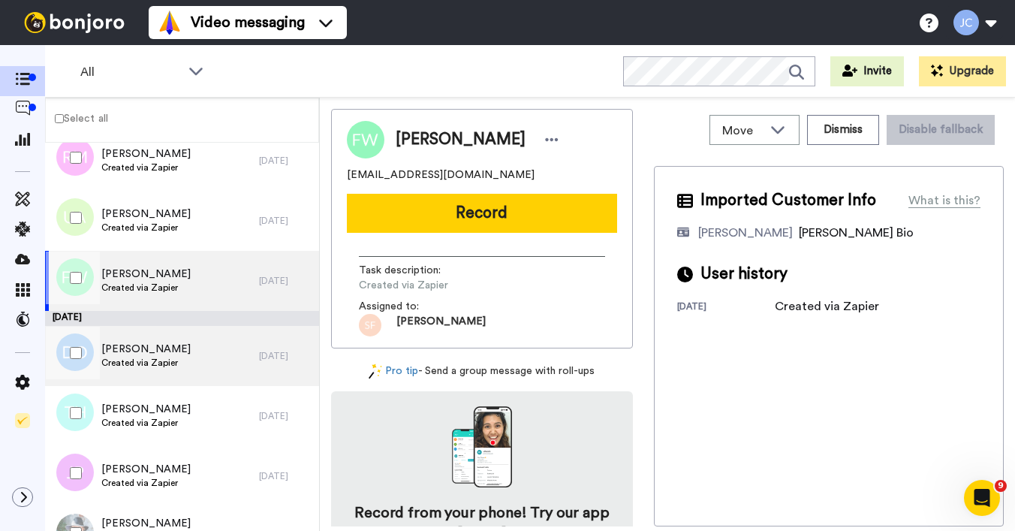
click at [184, 368] on div "[PERSON_NAME] Created via Zapier" at bounding box center [152, 356] width 214 height 60
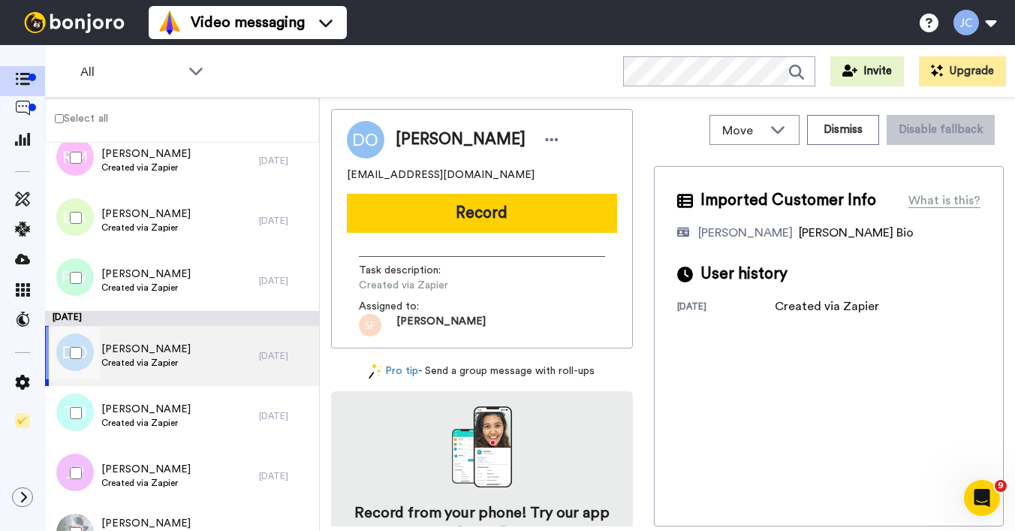
scroll to position [1676, 0]
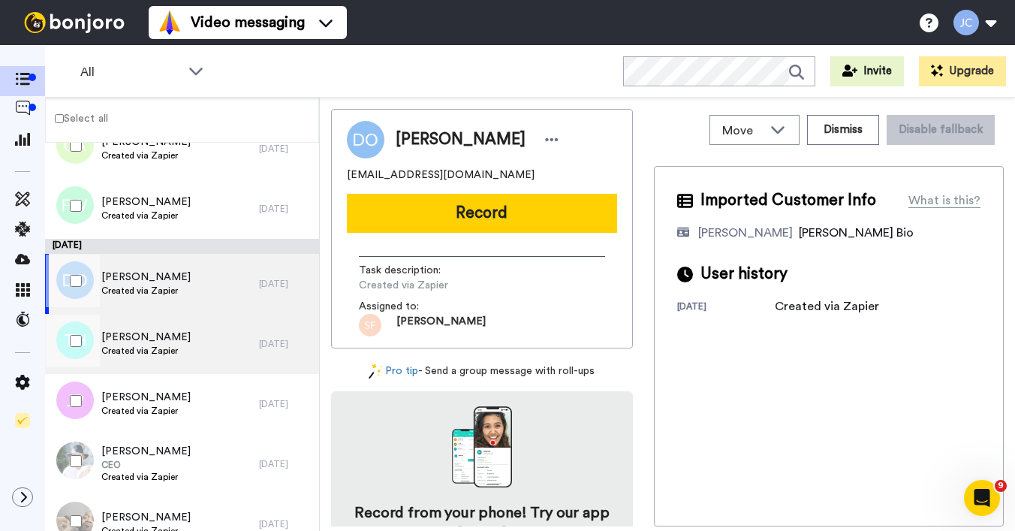
click at [190, 359] on div "[PERSON_NAME] Created via Zapier" at bounding box center [152, 344] width 214 height 60
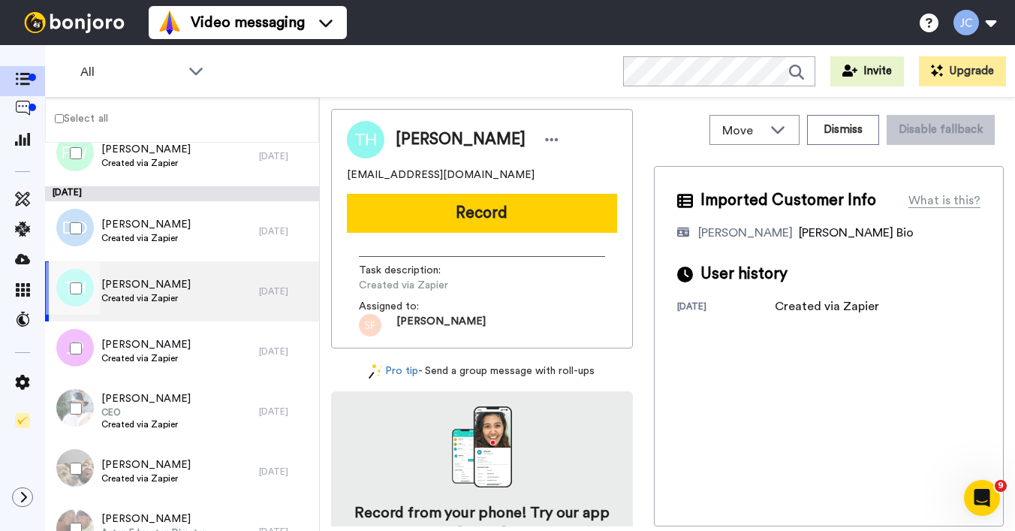
scroll to position [1732, 0]
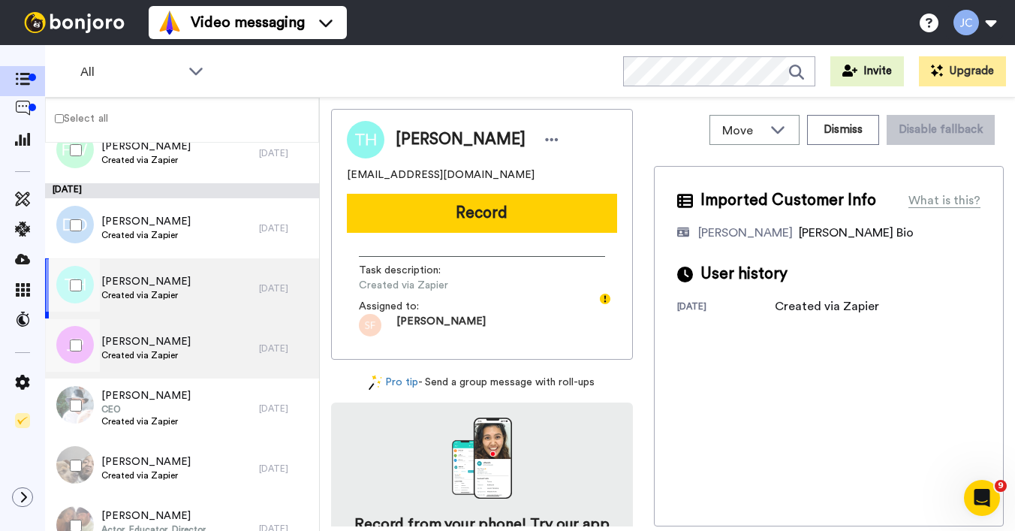
click at [191, 356] on div "[PERSON_NAME] Created via Zapier" at bounding box center [152, 348] width 214 height 60
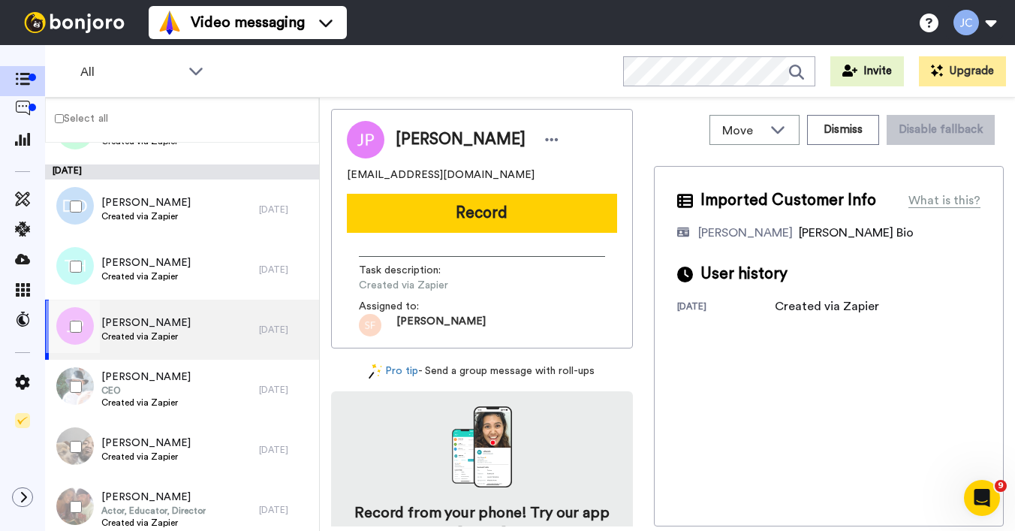
scroll to position [1790, 0]
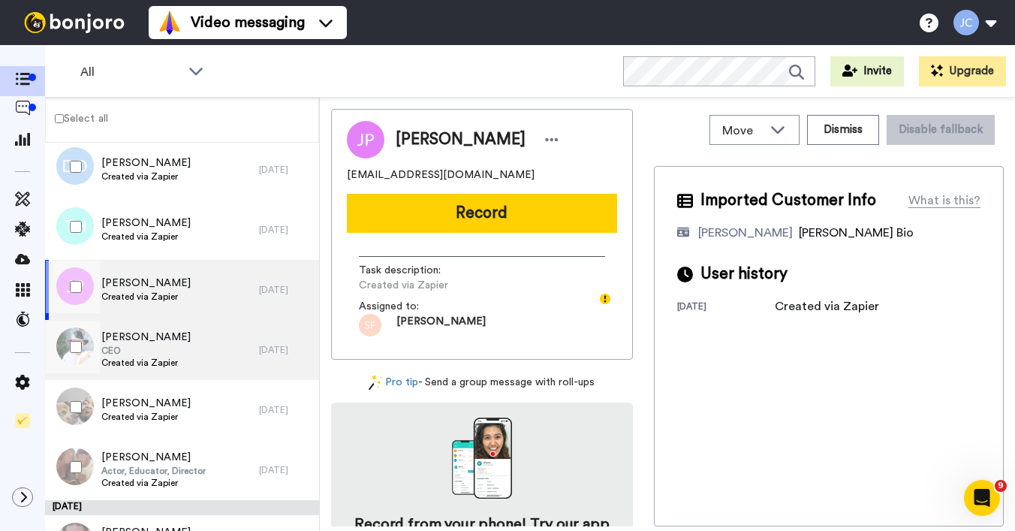
click at [193, 354] on div "[PERSON_NAME] CEO Created via Zapier" at bounding box center [152, 350] width 214 height 60
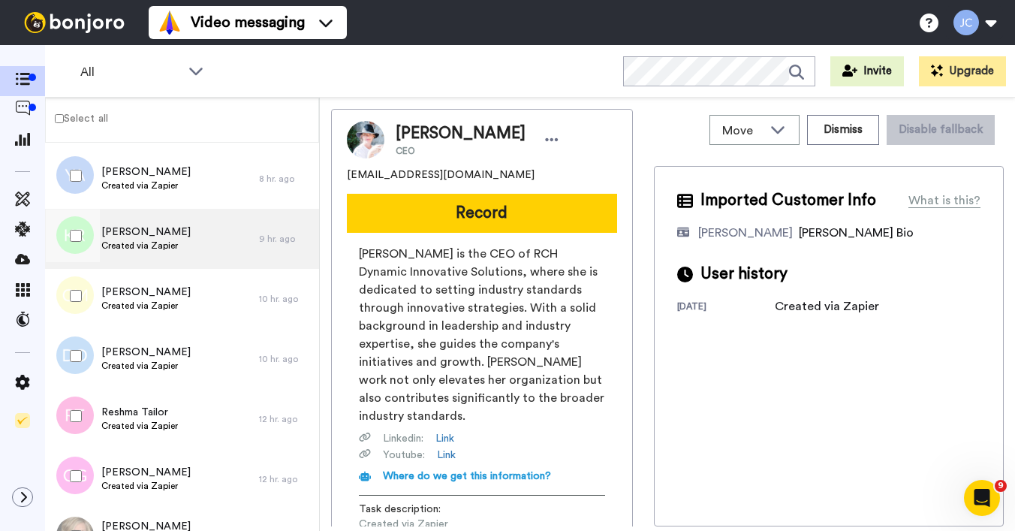
scroll to position [668, 0]
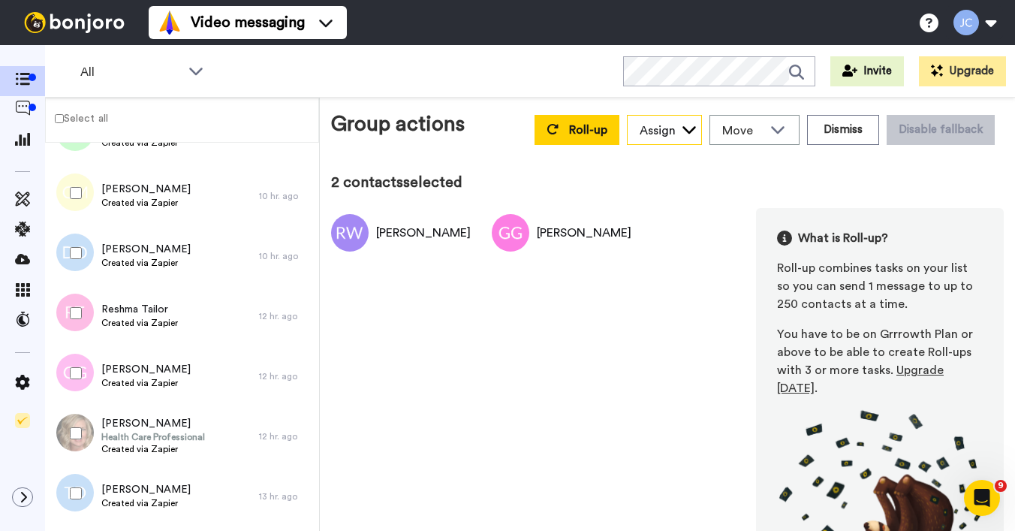
click at [632, 139] on div "Assign" at bounding box center [665, 131] width 74 height 30
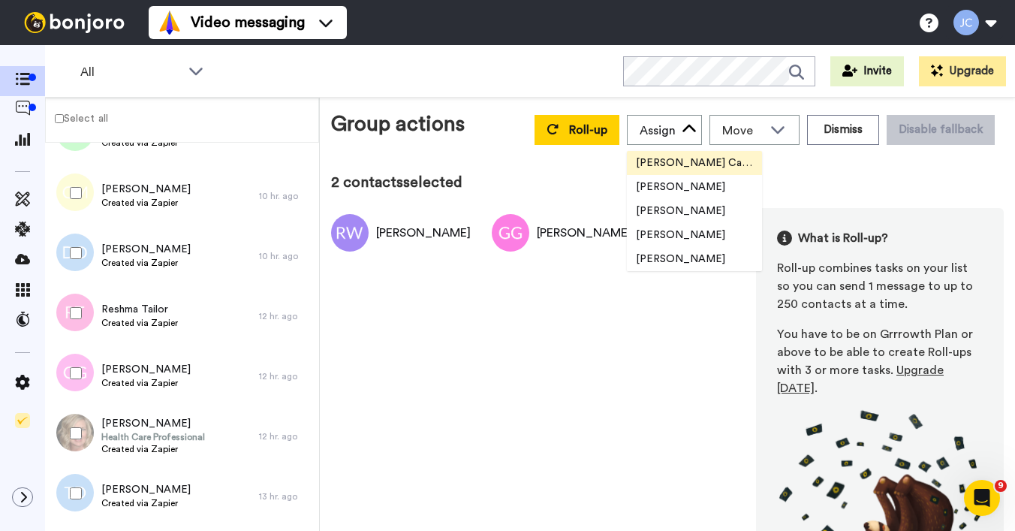
click at [642, 166] on span "[PERSON_NAME] Cataluña" at bounding box center [694, 162] width 135 height 15
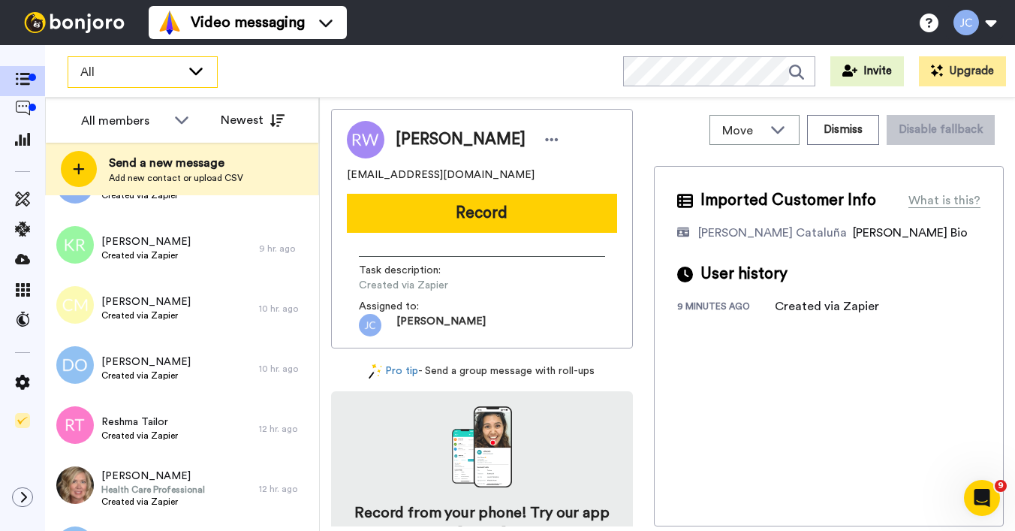
click at [193, 65] on icon at bounding box center [196, 70] width 18 height 15
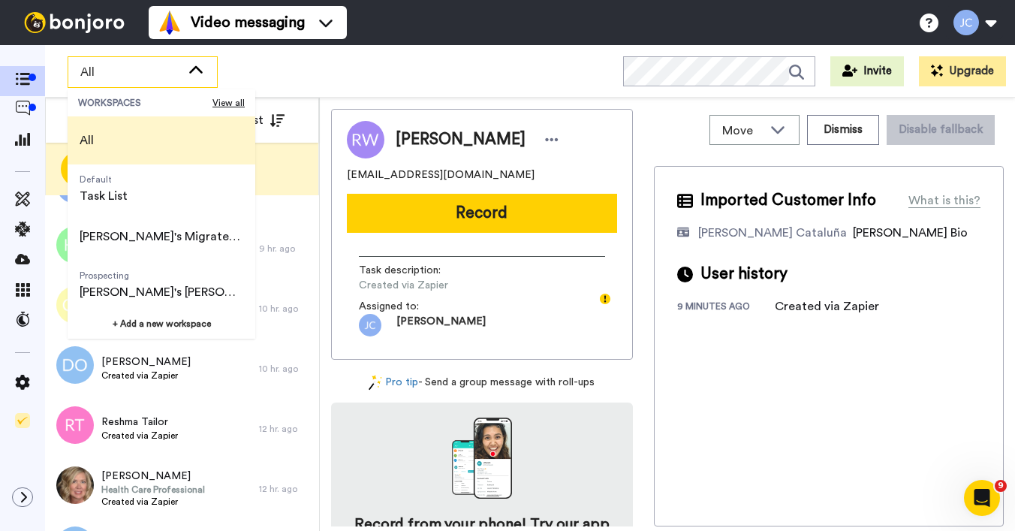
click at [195, 68] on icon at bounding box center [196, 69] width 14 height 8
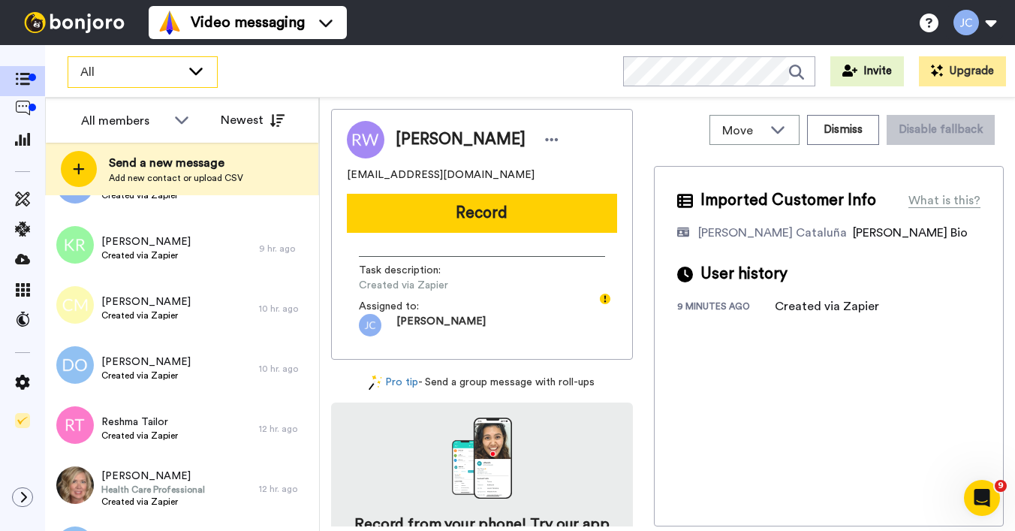
click at [197, 66] on icon at bounding box center [196, 70] width 18 height 15
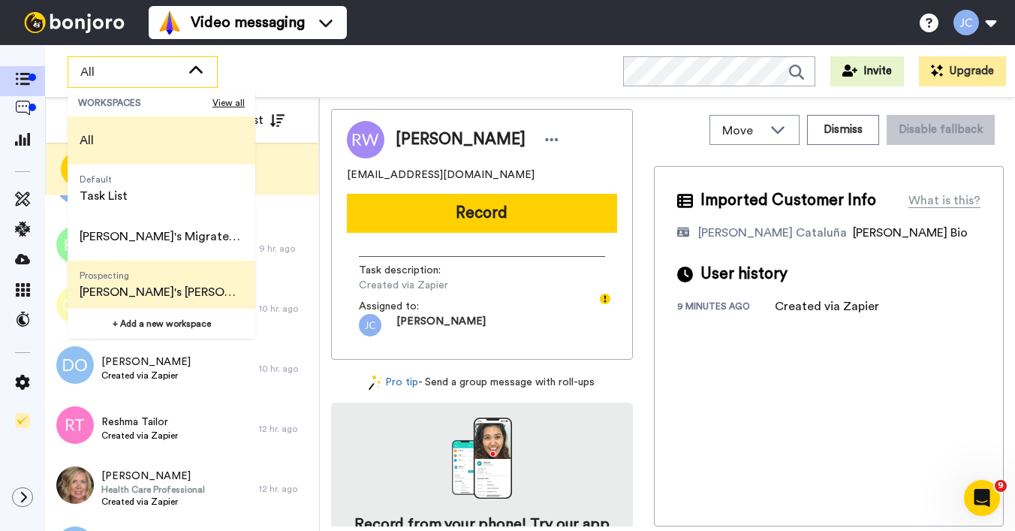
click at [108, 297] on span "[PERSON_NAME]'s [PERSON_NAME] Leads" at bounding box center [162, 292] width 164 height 18
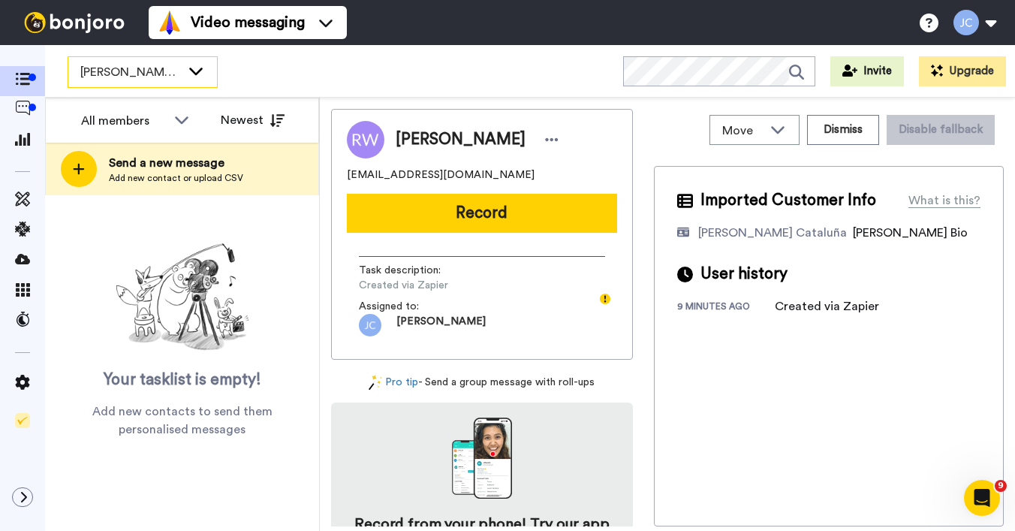
click at [184, 75] on div "[PERSON_NAME]'s [PERSON_NAME] Leads" at bounding box center [142, 72] width 149 height 30
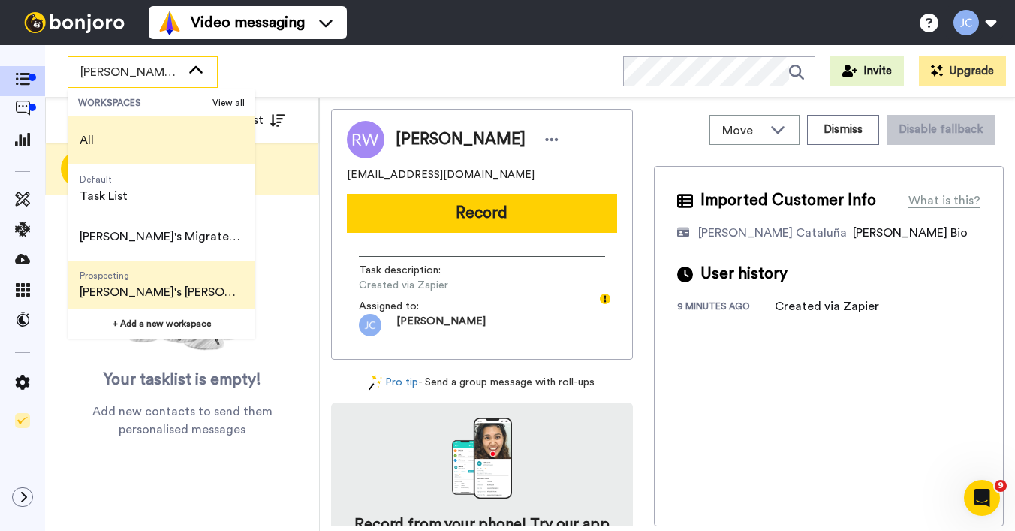
click at [128, 140] on li "All" at bounding box center [162, 140] width 188 height 48
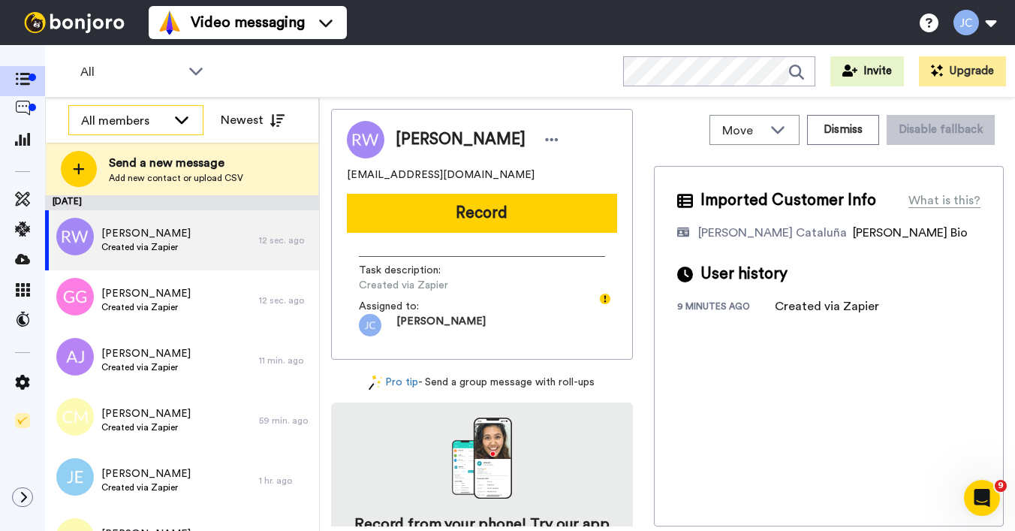
click at [167, 119] on div "All members" at bounding box center [136, 121] width 134 height 30
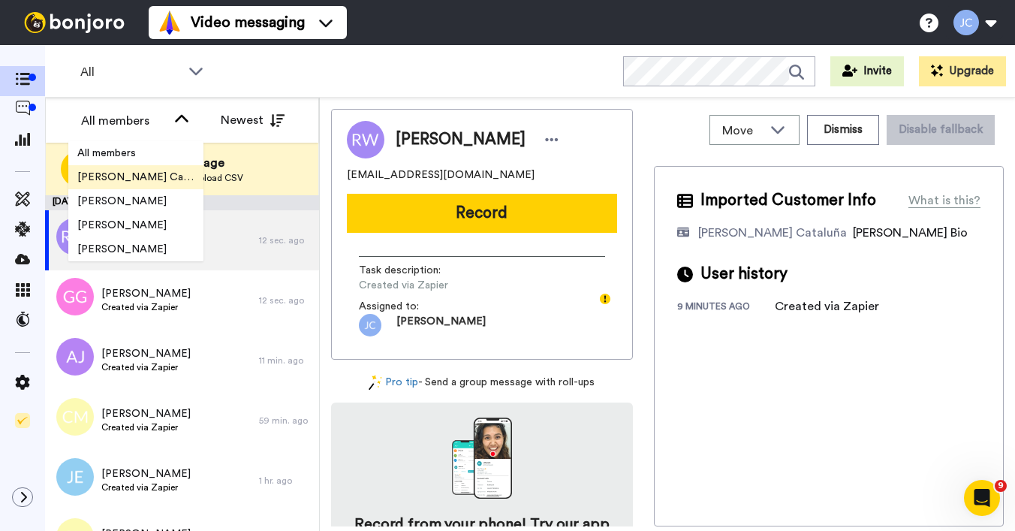
click at [148, 180] on span "[PERSON_NAME] Cataluña" at bounding box center [135, 177] width 135 height 15
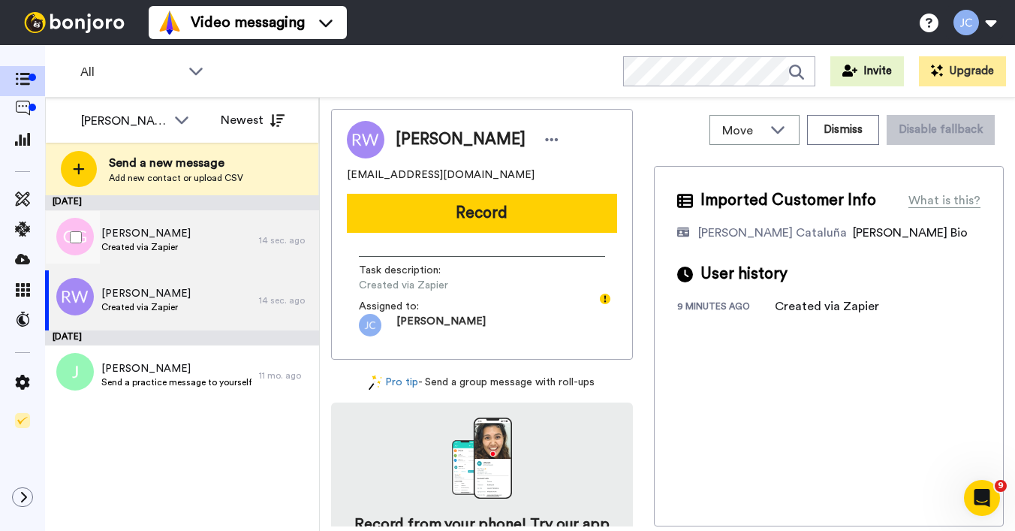
click at [188, 244] on div "[PERSON_NAME] Created via Zapier" at bounding box center [152, 240] width 214 height 60
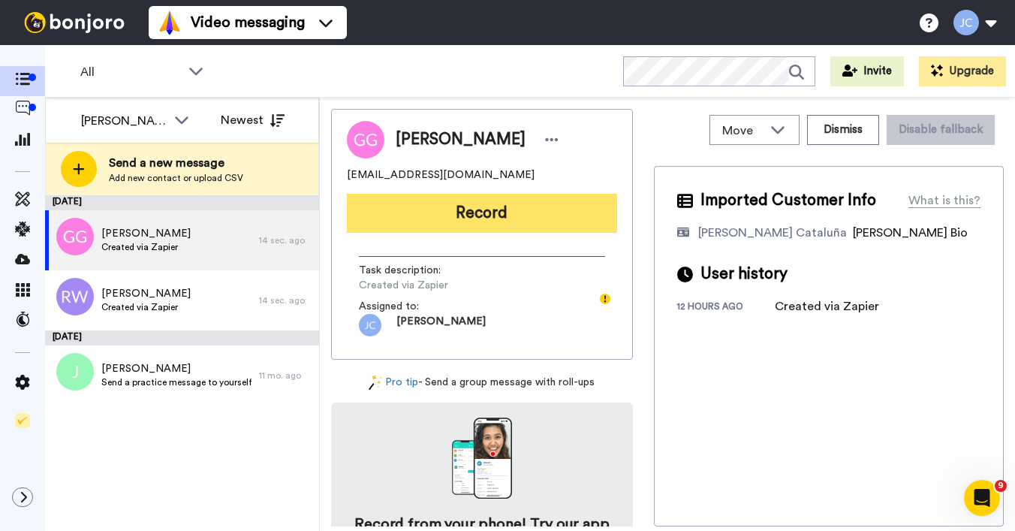
click at [501, 216] on button "Record" at bounding box center [482, 213] width 270 height 39
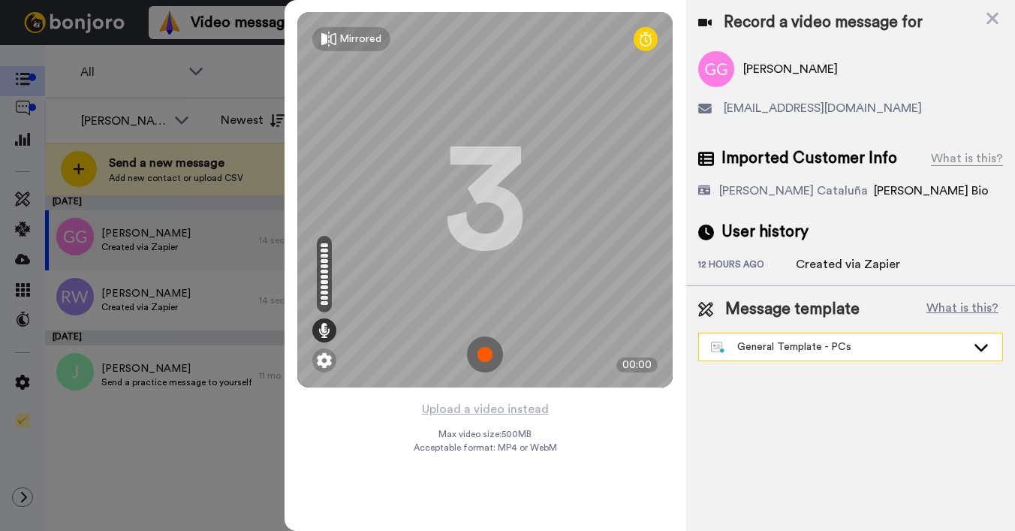
click at [833, 341] on div "General Template - PCs" at bounding box center [838, 346] width 255 height 15
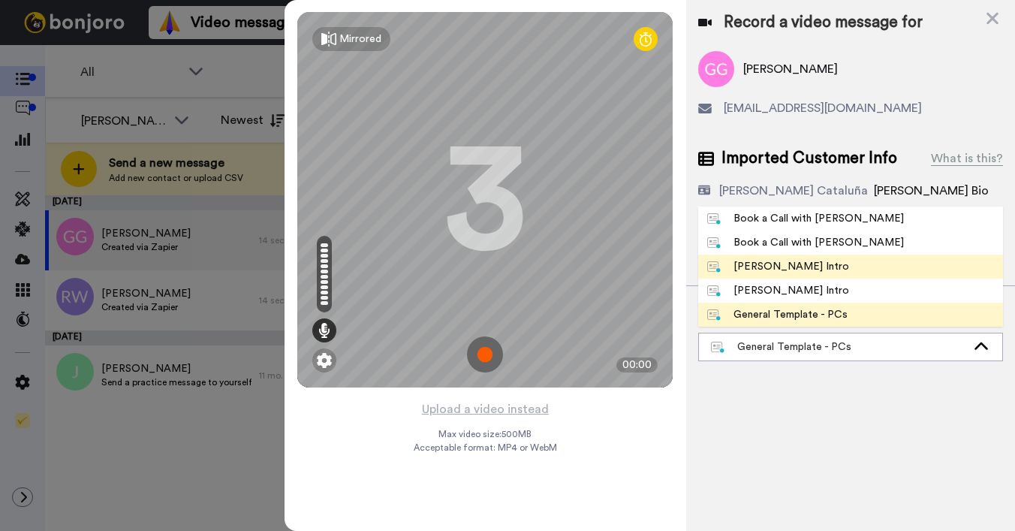
click at [785, 267] on div "[PERSON_NAME] Intro" at bounding box center [778, 266] width 142 height 15
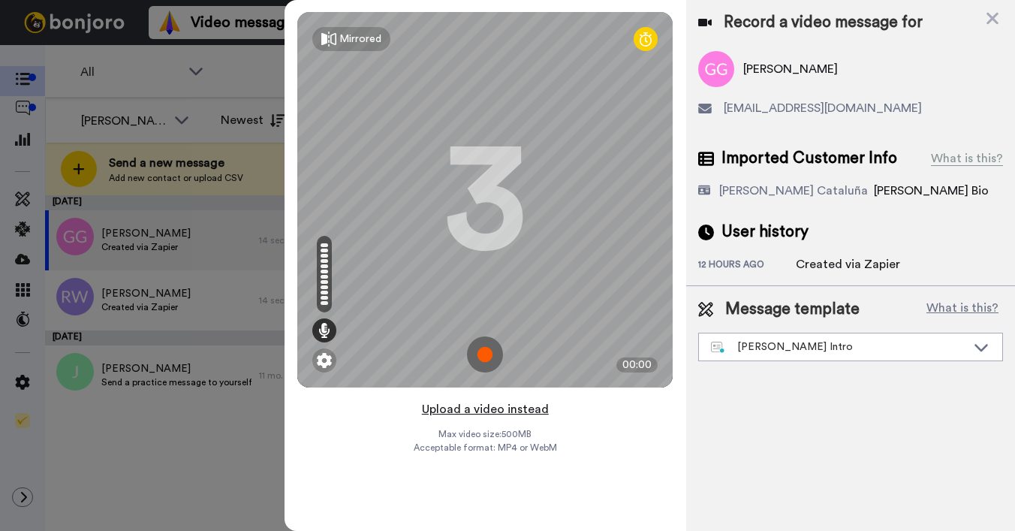
click at [487, 414] on button "Upload a video instead" at bounding box center [485, 409] width 136 height 20
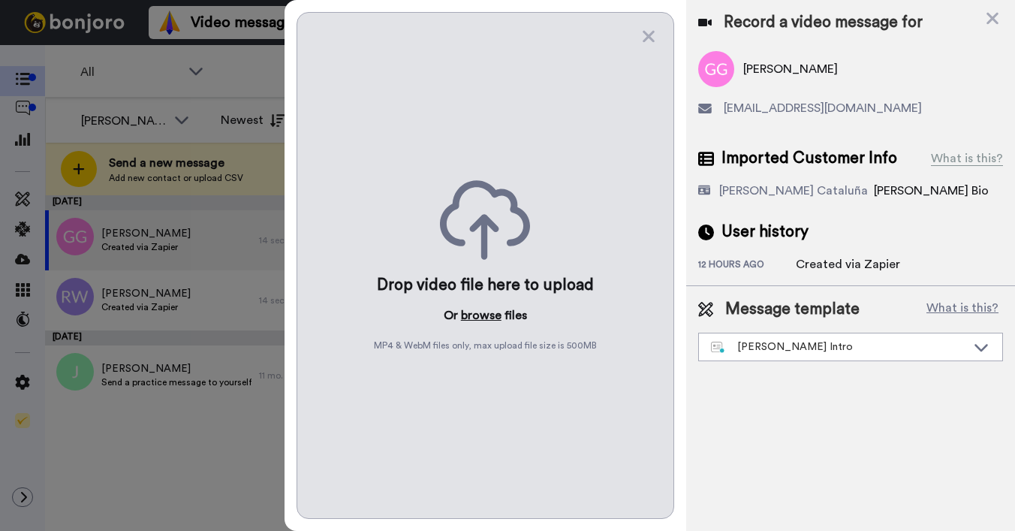
click at [484, 318] on button "browse" at bounding box center [481, 315] width 41 height 18
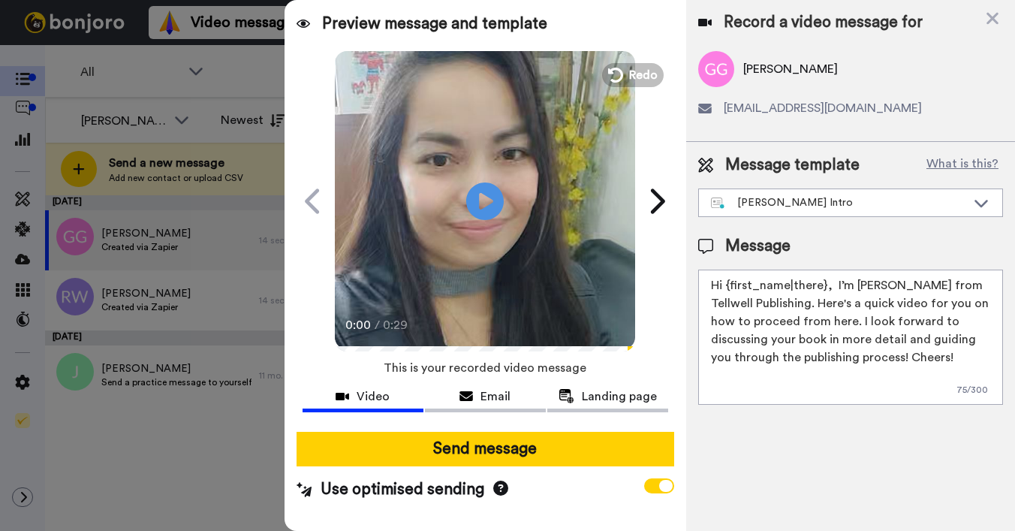
drag, startPoint x: 728, startPoint y: 284, endPoint x: 822, endPoint y: 286, distance: 94.6
click at [822, 286] on textarea "Hi {first_name|there}, I’m [PERSON_NAME] from Tellwell Publishing. Here's a qui…" at bounding box center [850, 337] width 305 height 135
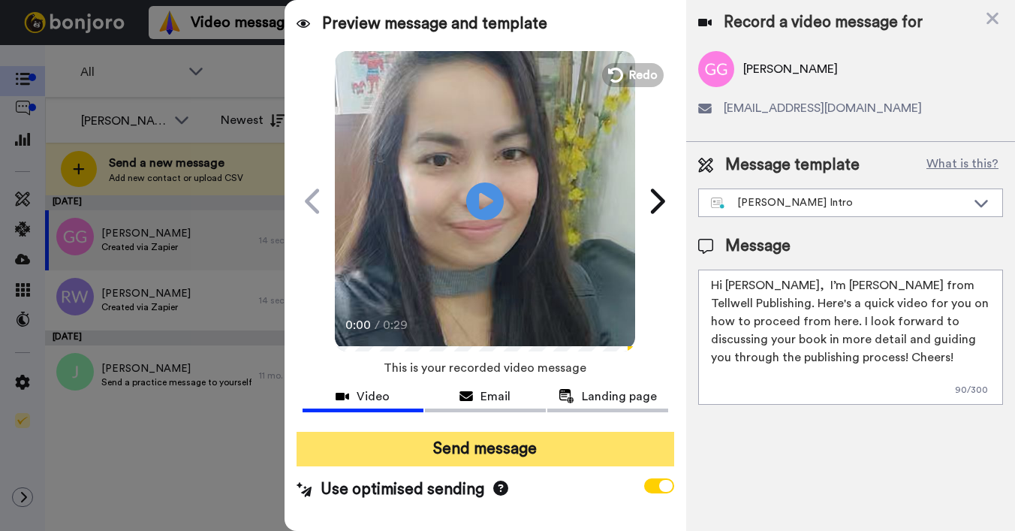
type textarea "Hi [PERSON_NAME], I’m [PERSON_NAME] from Tellwell Publishing. Here's a quick vi…"
click at [593, 437] on button "Send message" at bounding box center [486, 449] width 378 height 35
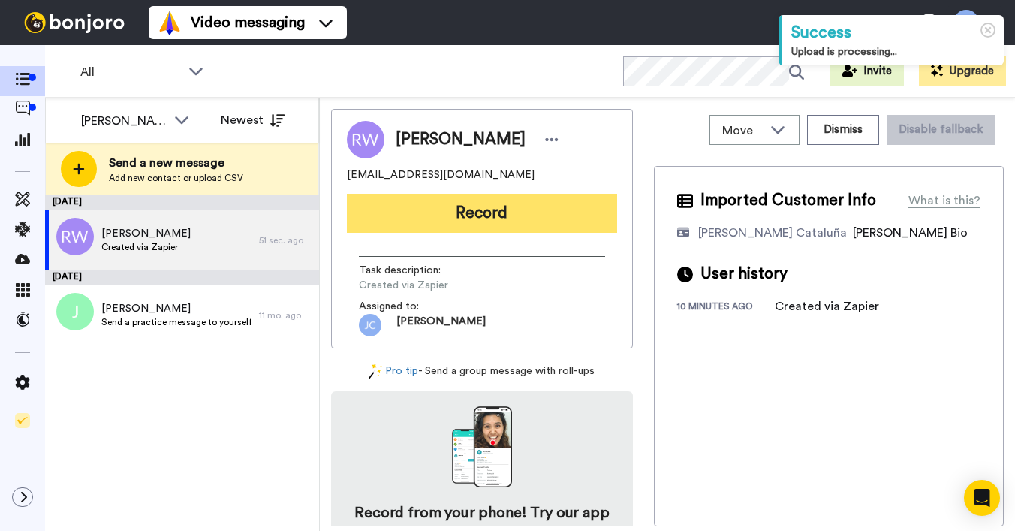
click at [521, 209] on button "Record" at bounding box center [482, 213] width 270 height 39
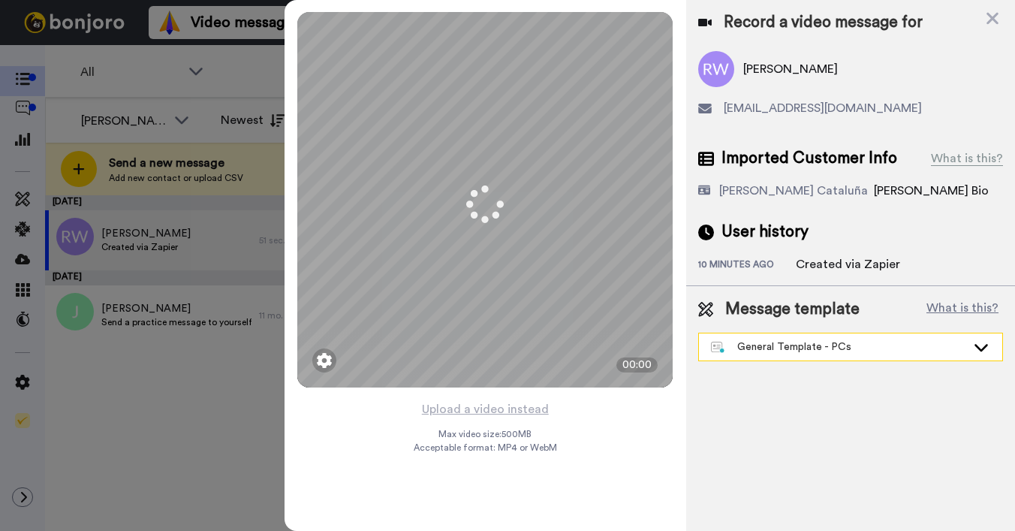
click at [804, 342] on div "General Template - PCs" at bounding box center [838, 346] width 255 height 15
click at [800, 348] on div "General Template - PCs" at bounding box center [838, 346] width 255 height 15
click at [740, 344] on div "General Template - PCs" at bounding box center [838, 346] width 255 height 15
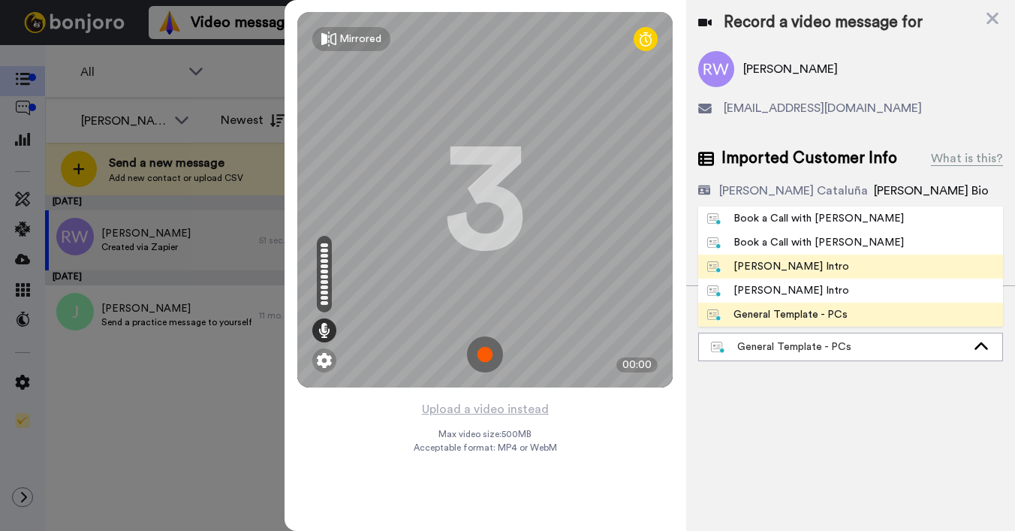
click at [764, 264] on div "[PERSON_NAME] Intro" at bounding box center [778, 266] width 142 height 15
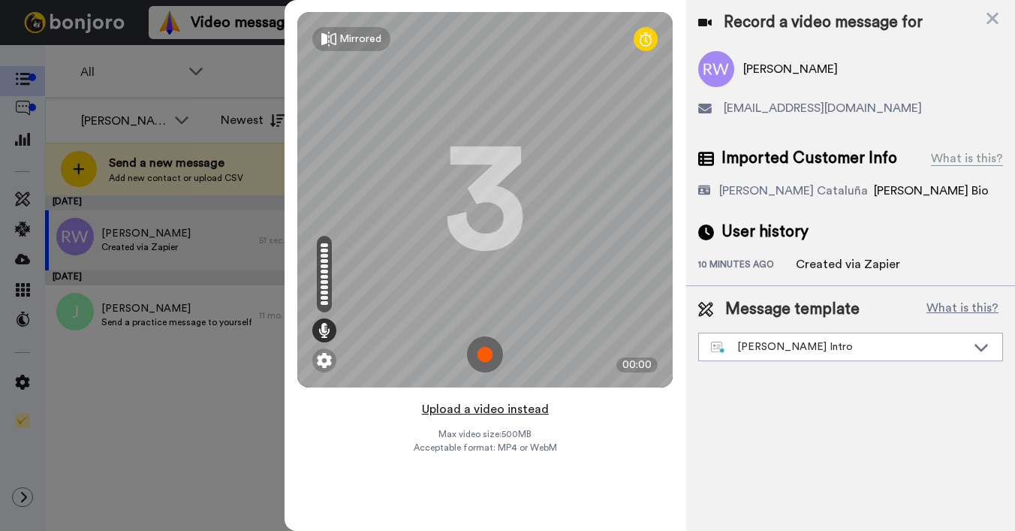
click at [470, 410] on button "Upload a video instead" at bounding box center [485, 409] width 136 height 20
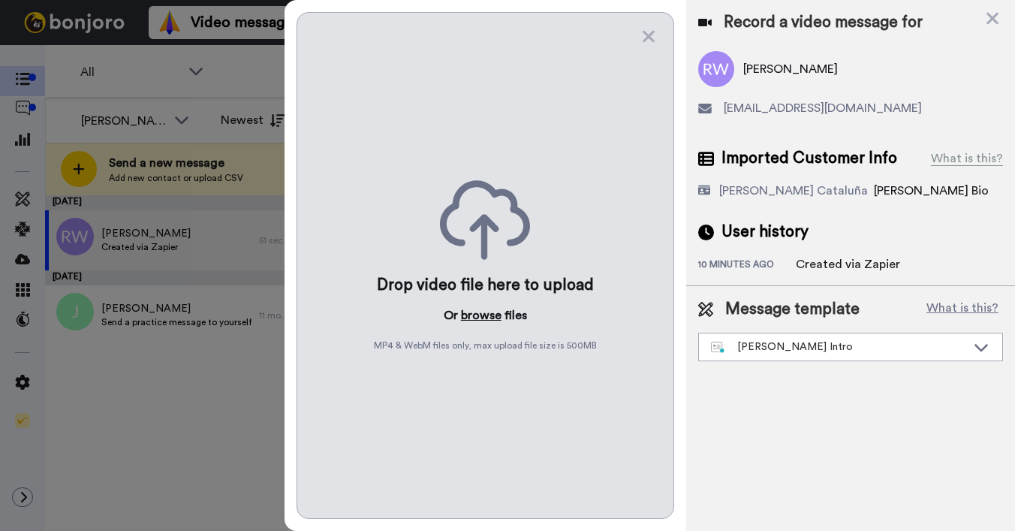
click at [470, 315] on button "browse" at bounding box center [481, 315] width 41 height 18
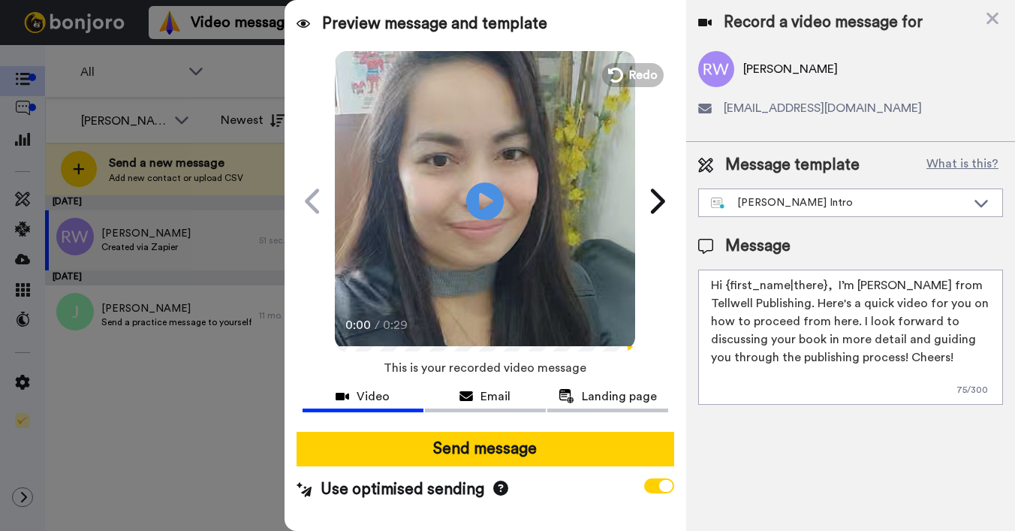
drag, startPoint x: 726, startPoint y: 287, endPoint x: 824, endPoint y: 285, distance: 97.6
click at [824, 285] on textarea "Hi {first_name|there}, I’m [PERSON_NAME] from Tellwell Publishing. Here's a qui…" at bounding box center [850, 337] width 305 height 135
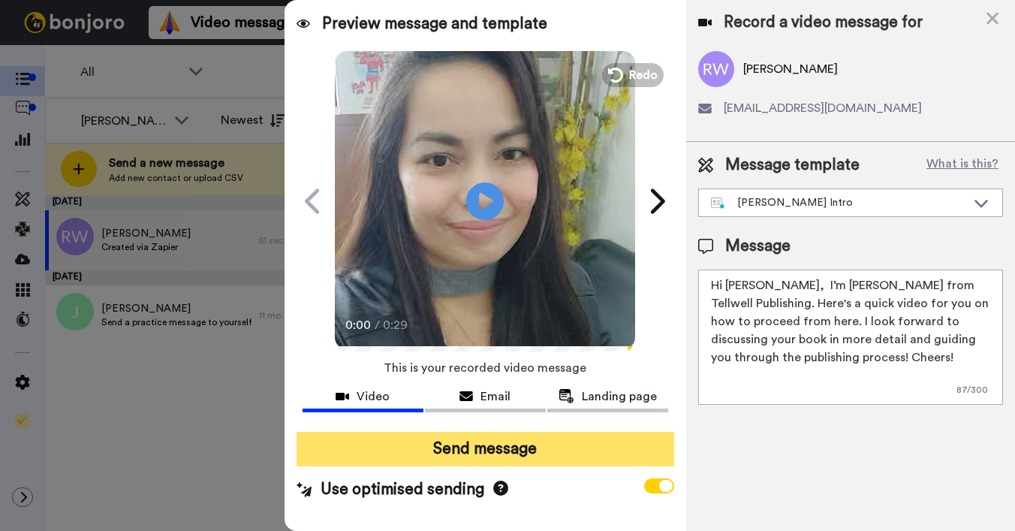
type textarea "Hi Ramana, I’m Joe from Tellwell Publishing. Here's a quick video for you on ho…"
click at [572, 432] on button "Send message" at bounding box center [486, 449] width 378 height 35
